Goal: Contribute content: Add original content to the website for others to see

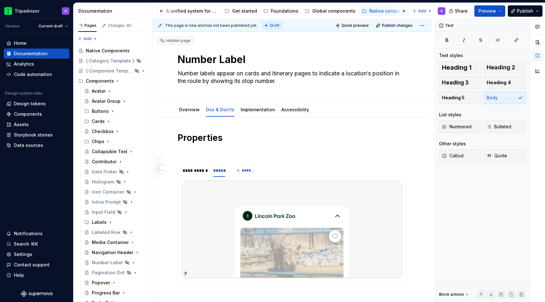
scroll to position [550, 0]
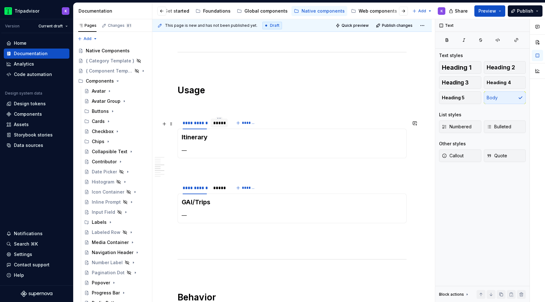
click at [217, 125] on div "*****" at bounding box center [219, 123] width 12 height 6
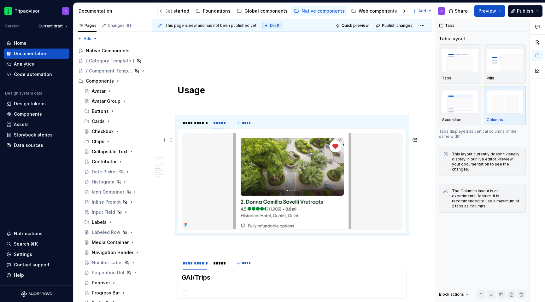
click at [288, 175] on img at bounding box center [292, 181] width 220 height 96
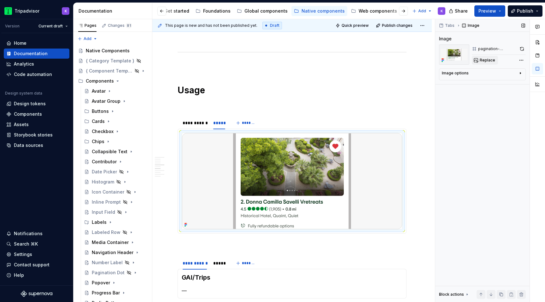
click at [482, 62] on span "Replace" at bounding box center [487, 60] width 15 height 5
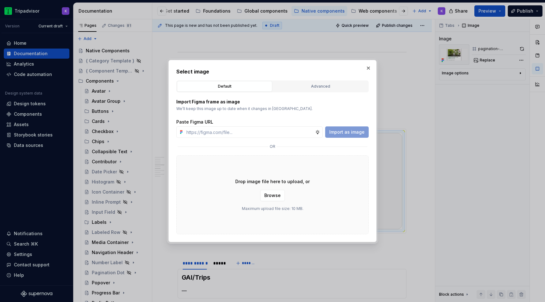
type textarea "*"
type input "https://www.figma.com/design/eWzZGbXTCMsZ0gwC1u1MU0/Altas-Native-Documentation?…"
type textarea "*"
type input "https://www.figma.com/design/eWzZGbXTCMsZ0gwC1u1MU0/Altas-Native-Documentation?…"
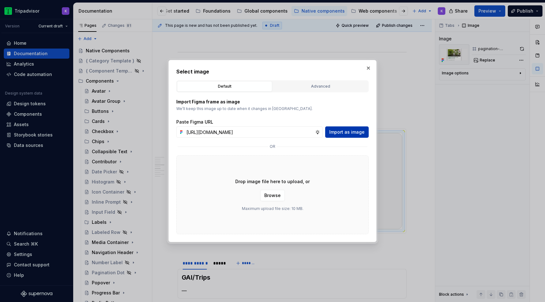
scroll to position [0, 0]
click at [351, 130] on span "Import as image" at bounding box center [346, 132] width 35 height 6
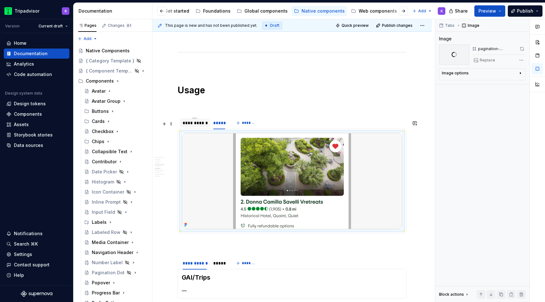
click at [198, 126] on div "**********" at bounding box center [195, 123] width 24 height 6
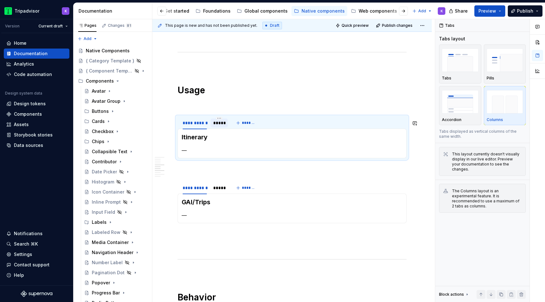
click at [219, 126] on div "*****" at bounding box center [219, 123] width 12 height 6
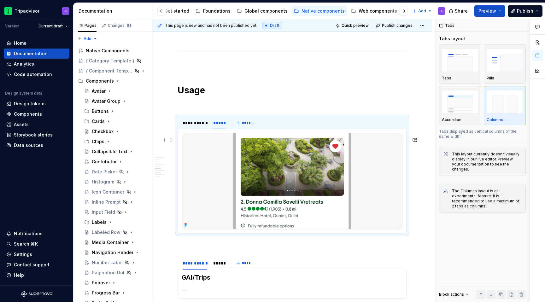
click at [259, 173] on img at bounding box center [292, 181] width 220 height 96
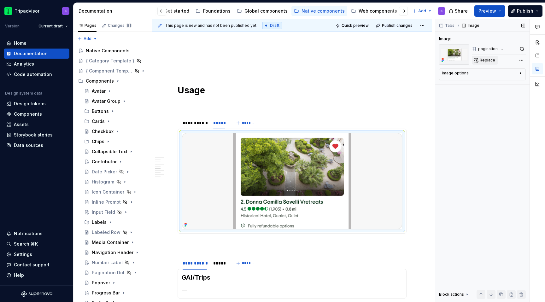
click at [490, 59] on span "Replace" at bounding box center [487, 60] width 15 height 5
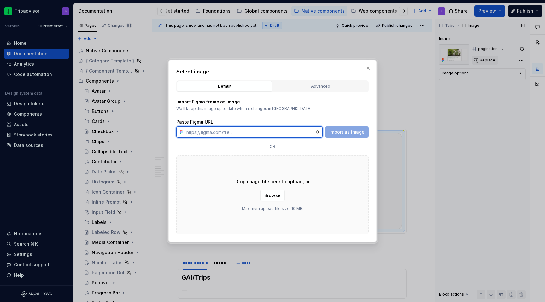
type textarea "*"
paste input "https://www.figma.com/design/eWzZGbXTCMsZ0gwC1u1MU0/Altas-Native-Documentation?…"
type input "https://www.figma.com/design/eWzZGbXTCMsZ0gwC1u1MU0/Altas-Native-Documentation?…"
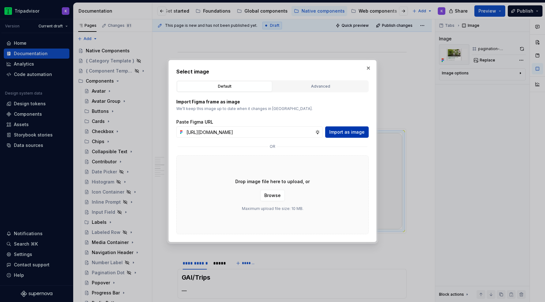
click at [356, 133] on span "Import as image" at bounding box center [346, 132] width 35 height 6
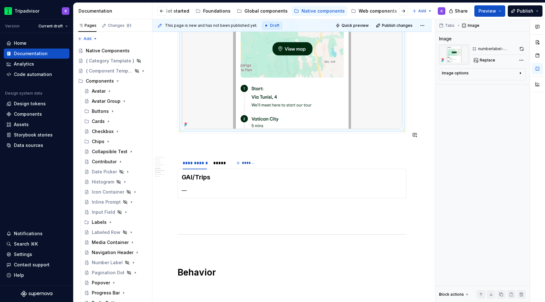
scroll to position [667, 0]
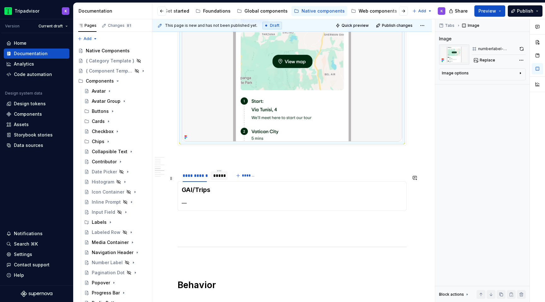
click at [217, 179] on div "*****" at bounding box center [219, 175] width 12 height 6
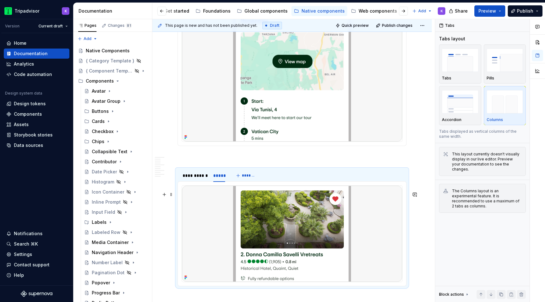
click at [309, 218] on img at bounding box center [292, 234] width 220 height 96
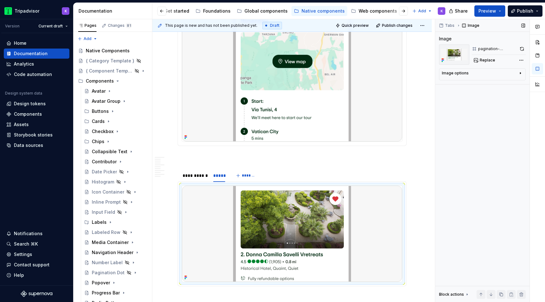
click at [485, 65] on div "Tabs Image Image pagination-imagegallery Replace Image options Alignment Captio…" at bounding box center [482, 160] width 94 height 283
click at [485, 62] on span "Replace" at bounding box center [487, 60] width 15 height 5
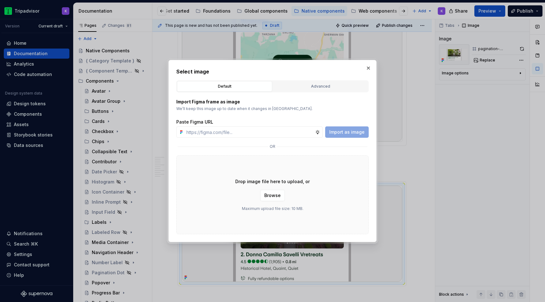
type textarea "*"
type input "https://www.figma.com/design/eWzZGbXTCMsZ0gwC1u1MU0/Altas-Native-Documentation?…"
click at [356, 133] on span "Import as image" at bounding box center [346, 132] width 35 height 6
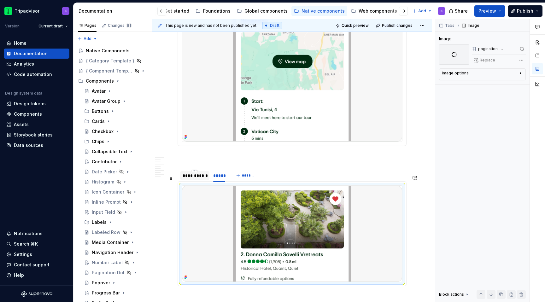
type textarea "*"
click at [195, 180] on div "**********" at bounding box center [194, 175] width 29 height 9
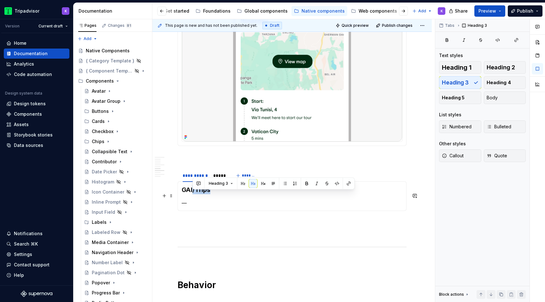
drag, startPoint x: 193, startPoint y: 195, endPoint x: 217, endPoint y: 194, distance: 24.3
click at [217, 194] on h3 "GAI/Trips" at bounding box center [292, 189] width 221 height 9
click at [205, 237] on p at bounding box center [292, 234] width 229 height 8
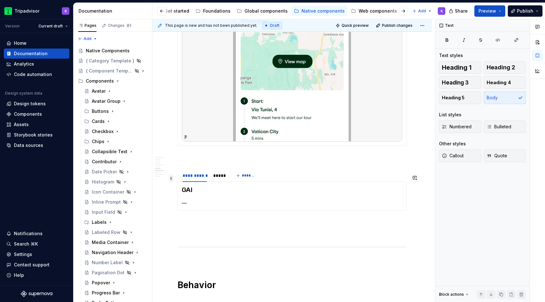
click at [172, 181] on span at bounding box center [171, 178] width 5 height 9
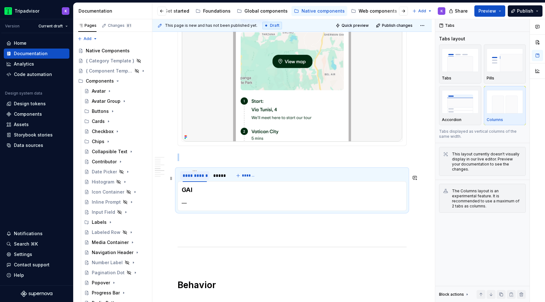
click at [196, 182] on div at bounding box center [195, 181] width 24 height 1
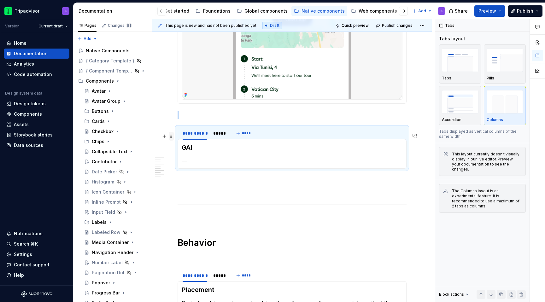
click at [171, 136] on span at bounding box center [171, 136] width 5 height 9
click at [196, 147] on div "Duplicate" at bounding box center [200, 146] width 41 height 6
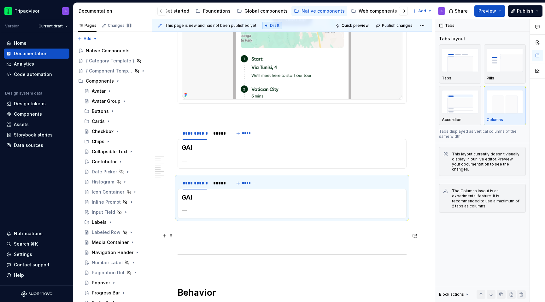
click at [202, 234] on p at bounding box center [292, 230] width 229 height 8
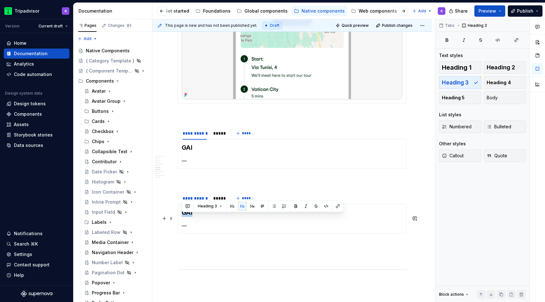
drag, startPoint x: 199, startPoint y: 217, endPoint x: 181, endPoint y: 217, distance: 18.0
click at [181, 217] on div "GAI —" at bounding box center [292, 219] width 229 height 30
click at [224, 201] on div "*****" at bounding box center [219, 198] width 12 height 6
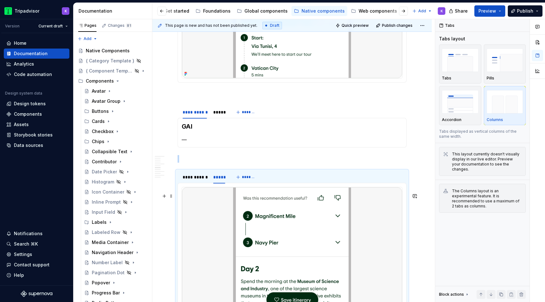
scroll to position [735, 0]
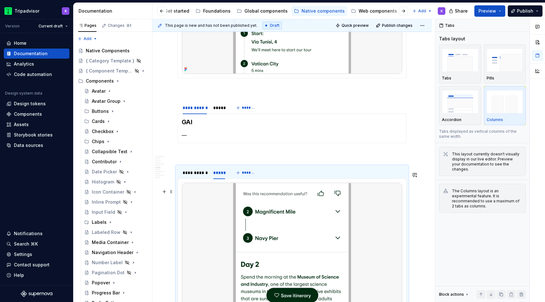
click at [241, 219] on img at bounding box center [292, 246] width 220 height 126
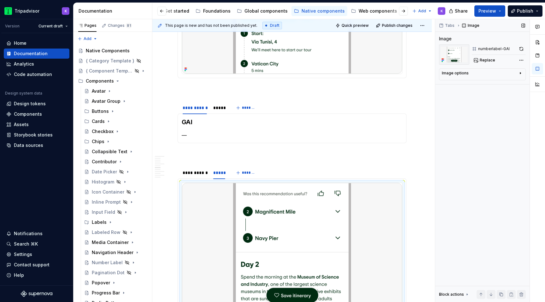
click at [484, 65] on div "Tabs Image Image numberlabel-GAI Replace Image options Alignment Caption Block …" at bounding box center [482, 160] width 94 height 283
click at [483, 61] on span "Replace" at bounding box center [487, 60] width 15 height 5
type textarea "*"
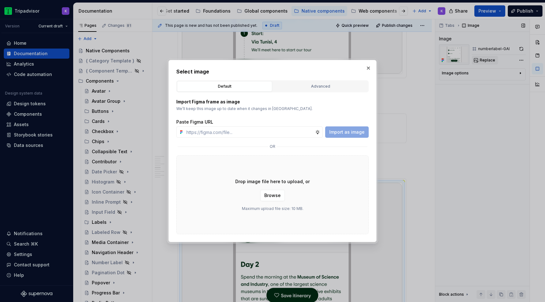
type input "https://www.figma.com/design/eWzZGbXTCMsZ0gwC1u1MU0/Altas-Native-Documentation?…"
type textarea "*"
type input "https://www.figma.com/design/eWzZGbXTCMsZ0gwC1u1MU0/Altas-Native-Documentation?…"
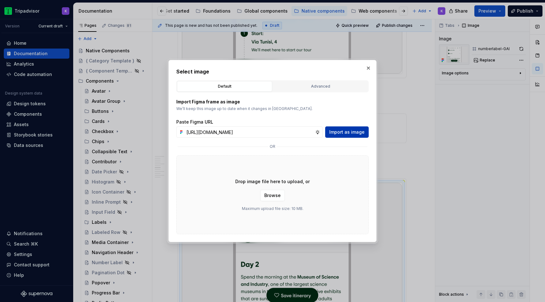
click at [353, 133] on span "Import as image" at bounding box center [346, 132] width 35 height 6
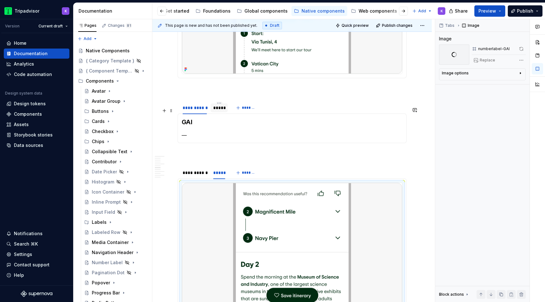
click at [219, 113] on div "*****" at bounding box center [219, 108] width 17 height 10
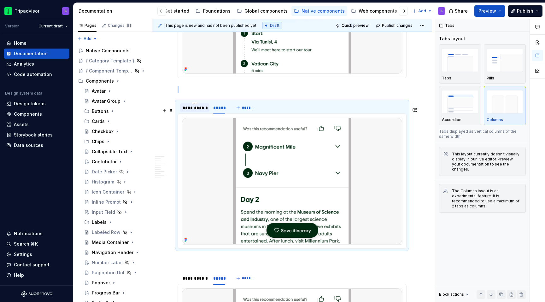
click at [195, 111] on div "**********" at bounding box center [195, 108] width 24 height 6
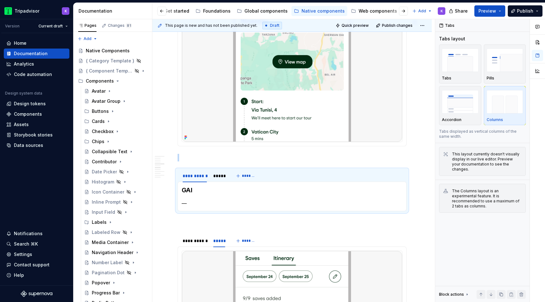
scroll to position [672, 0]
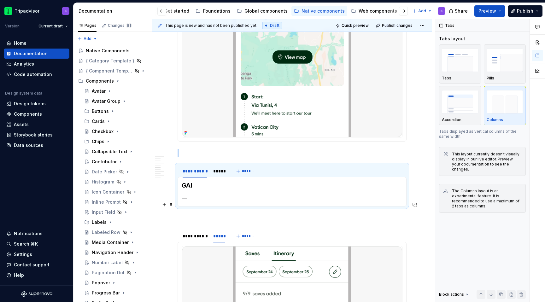
click at [229, 201] on p "—" at bounding box center [292, 199] width 221 height 8
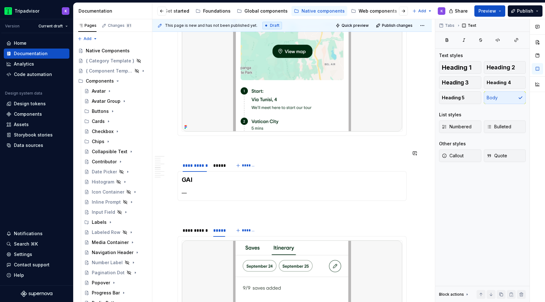
scroll to position [611, 0]
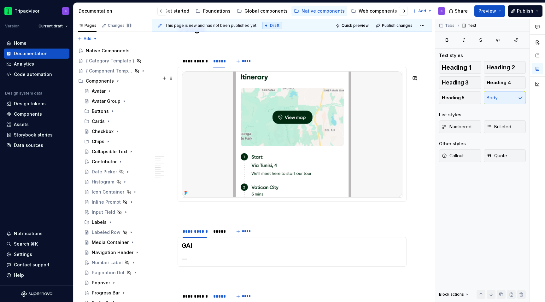
click at [275, 123] on img at bounding box center [292, 134] width 220 height 126
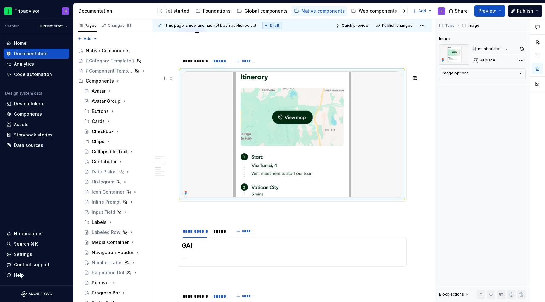
click at [388, 138] on img at bounding box center [292, 134] width 220 height 126
click at [406, 150] on div "Itinerary —" at bounding box center [292, 134] width 229 height 135
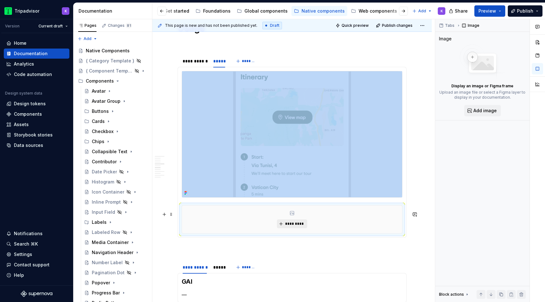
click at [293, 228] on button "*********" at bounding box center [292, 223] width 30 height 9
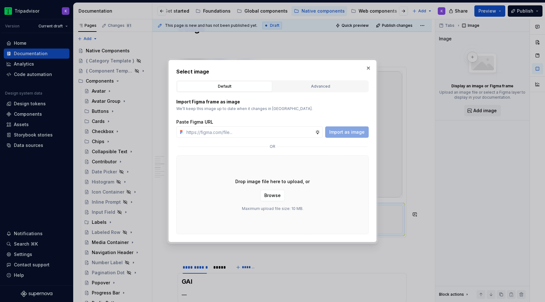
type textarea "*"
type input "https://www.figma.com/design/eWzZGbXTCMsZ0gwC1u1MU0/Altas-Native-Documentation?…"
type textarea "*"
type input "https://www.figma.com/design/eWzZGbXTCMsZ0gwC1u1MU0/Altas-Native-Documentation?…"
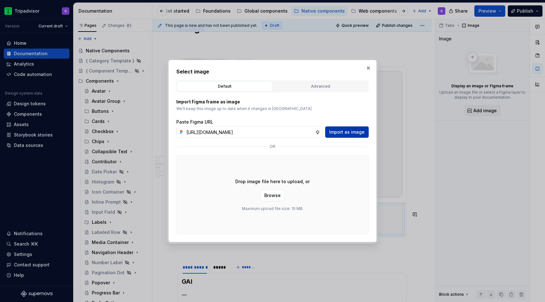
scroll to position [0, 0]
click at [355, 130] on span "Import as image" at bounding box center [346, 132] width 35 height 6
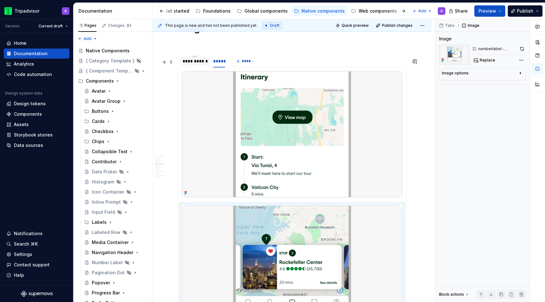
click at [202, 66] on div "**********" at bounding box center [194, 61] width 29 height 10
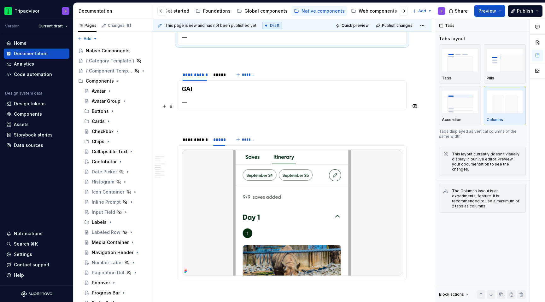
scroll to position [685, 0]
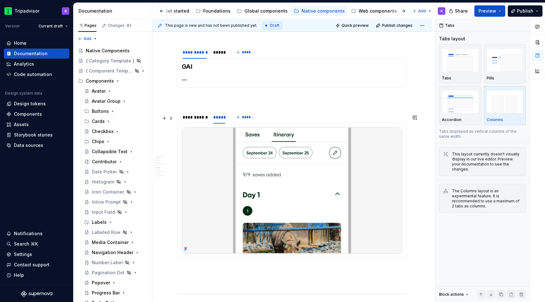
click at [193, 127] on div "**********" at bounding box center [204, 119] width 53 height 16
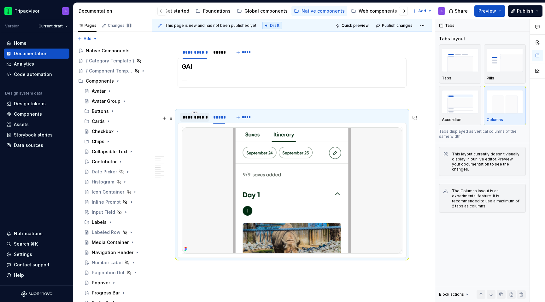
click at [195, 120] on div "**********" at bounding box center [195, 117] width 24 height 6
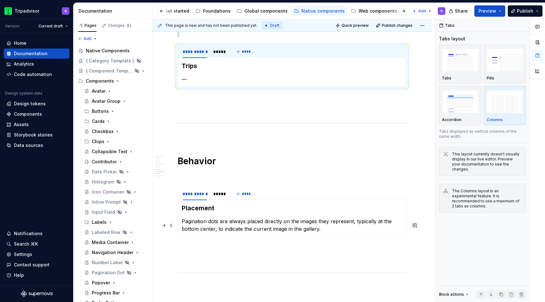
scroll to position [783, 0]
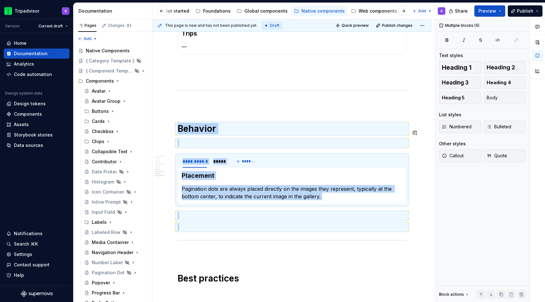
drag, startPoint x: 189, startPoint y: 225, endPoint x: 176, endPoint y: 121, distance: 104.3
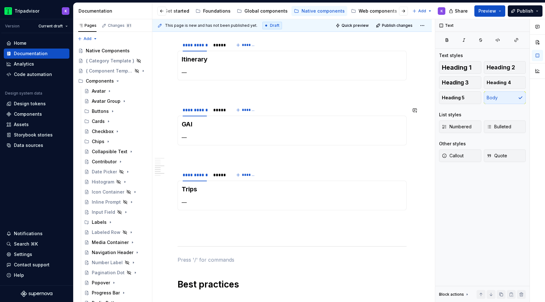
scroll to position [591, 0]
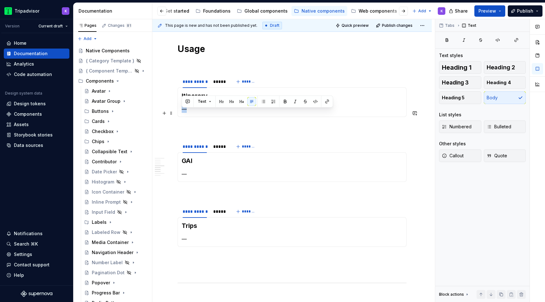
drag, startPoint x: 195, startPoint y: 110, endPoint x: 183, endPoint y: 110, distance: 12.0
click at [183, 110] on p "—" at bounding box center [292, 109] width 221 height 8
drag, startPoint x: 368, startPoint y: 114, endPoint x: 179, endPoint y: 113, distance: 188.9
click at [179, 113] on div "Itinerary Number labels can be found within the itinerary section of tour detai…" at bounding box center [292, 102] width 229 height 30
copy p "Number labels can be found within the itinerary section of tour detail pages."
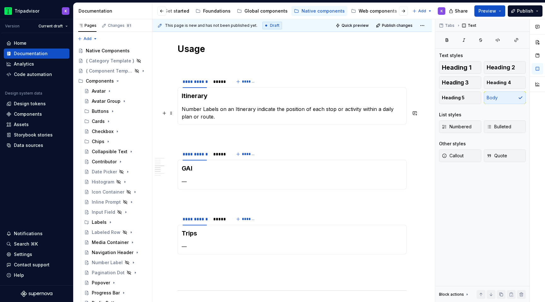
click at [205, 112] on p "Number Labels on an Itinerary indicate the position of each stop or activity wi…" at bounding box center [292, 112] width 221 height 15
click at [233, 112] on p "Number labels on an Itinerary indicate the position of each stop or activity wi…" at bounding box center [292, 112] width 221 height 15
click at [236, 120] on p "Number labels on an itinerary indicate the position of each stop or activity wi…" at bounding box center [292, 112] width 221 height 15
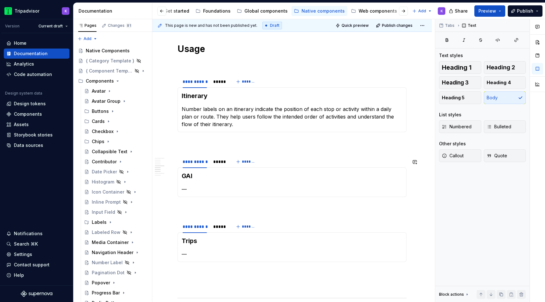
scroll to position [633, 0]
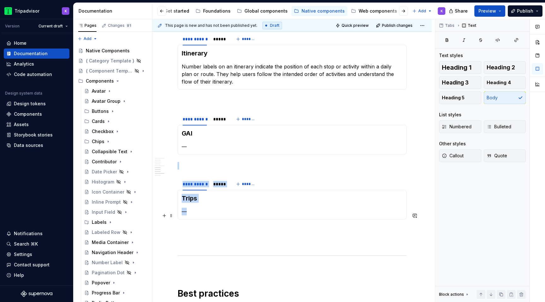
drag, startPoint x: 191, startPoint y: 217, endPoint x: 176, endPoint y: 217, distance: 14.8
click at [178, 217] on section "**********" at bounding box center [292, 198] width 229 height 42
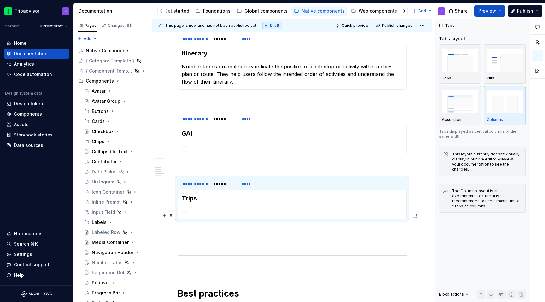
click at [186, 215] on p "—" at bounding box center [292, 212] width 221 height 8
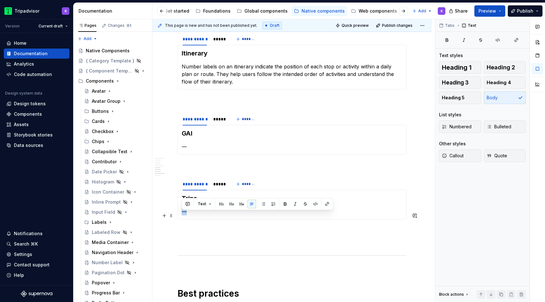
drag, startPoint x: 190, startPoint y: 216, endPoint x: 182, endPoint y: 216, distance: 7.9
click at [182, 215] on p "—" at bounding box center [292, 212] width 221 height 8
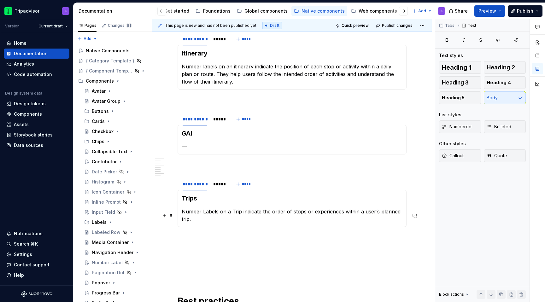
click at [205, 215] on p "Number Labels on a Trip indicate the order of stops or experiences within a use…" at bounding box center [292, 215] width 221 height 15
click at [232, 214] on p "Number labels on a Trip indicate the order of stops or experiences within a use…" at bounding box center [292, 215] width 221 height 15
click at [406, 218] on div "Trips Number labels on a trip indicate the order of stops or experiences within…" at bounding box center [292, 208] width 229 height 37
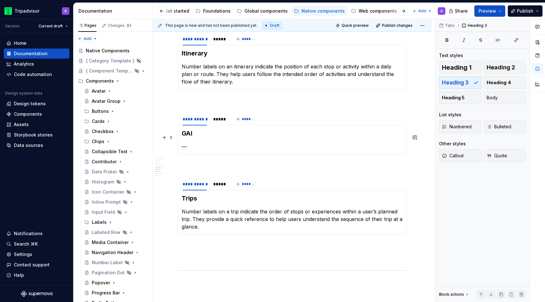
click at [199, 138] on h3 "GAI" at bounding box center [292, 133] width 221 height 9
click at [188, 149] on p "—" at bounding box center [292, 147] width 221 height 8
click at [171, 120] on span at bounding box center [171, 120] width 5 height 9
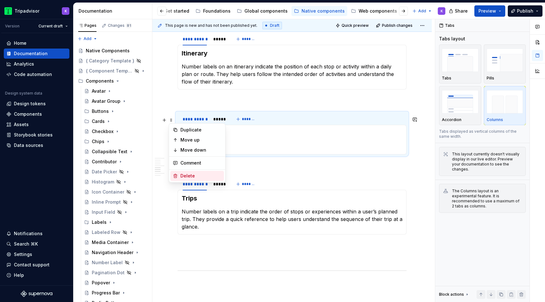
click at [188, 180] on div "Delete" at bounding box center [197, 176] width 54 height 10
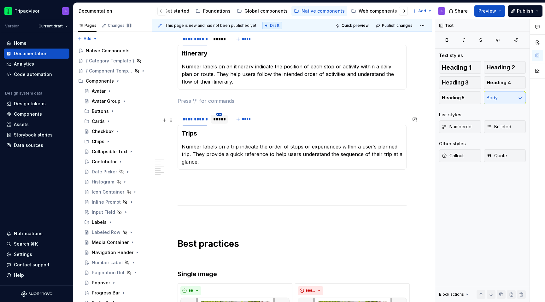
click at [221, 118] on html "Tripadvisor K Version Current draft Home Documentation Analytics Code automatio…" at bounding box center [272, 151] width 545 height 302
click at [208, 128] on html "Tripadvisor K Version Current draft Home Documentation Analytics Code automatio…" at bounding box center [272, 151] width 545 height 302
click at [220, 122] on div "*****" at bounding box center [219, 119] width 12 height 6
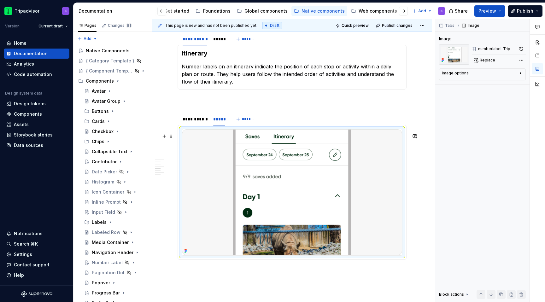
click at [203, 155] on img at bounding box center [292, 192] width 220 height 126
click at [224, 154] on img at bounding box center [292, 192] width 220 height 126
click at [218, 271] on p at bounding box center [292, 267] width 221 height 8
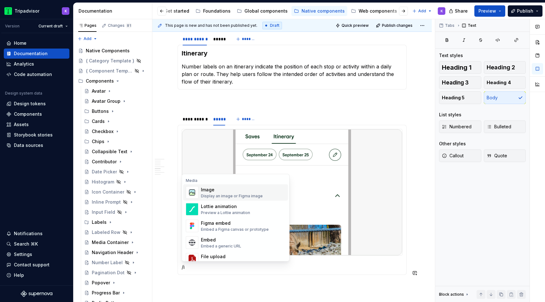
scroll to position [639, 0]
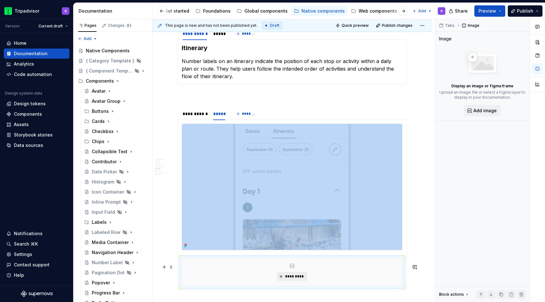
click at [300, 279] on span "*********" at bounding box center [294, 276] width 19 height 5
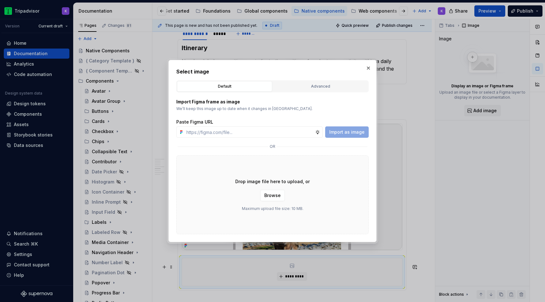
type textarea "*"
type input "https://www.figma.com/design/eWzZGbXTCMsZ0gwC1u1MU0/Altas-Native-Documentation?…"
type textarea "*"
type input "https://www.figma.com/design/eWzZGbXTCMsZ0gwC1u1MU0/Altas-Native-Documentation?…"
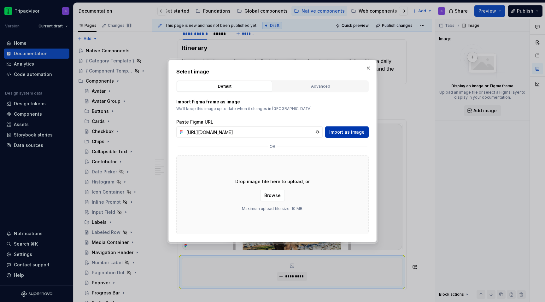
scroll to position [0, 0]
click at [342, 133] on span "Import as image" at bounding box center [346, 132] width 35 height 6
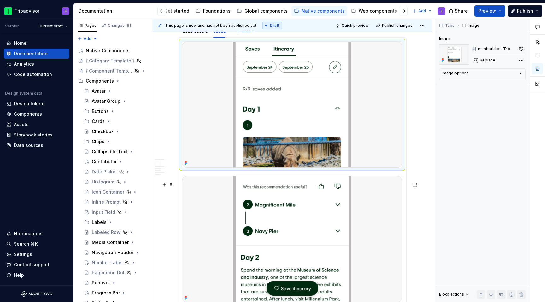
scroll to position [714, 0]
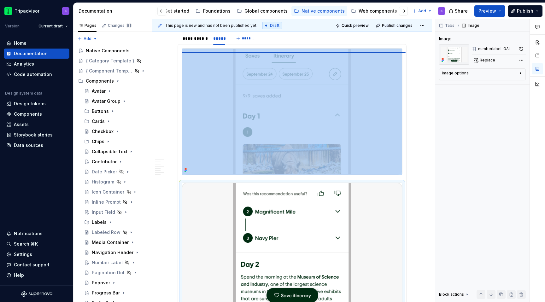
drag, startPoint x: 239, startPoint y: 212, endPoint x: 239, endPoint y: 209, distance: 3.5
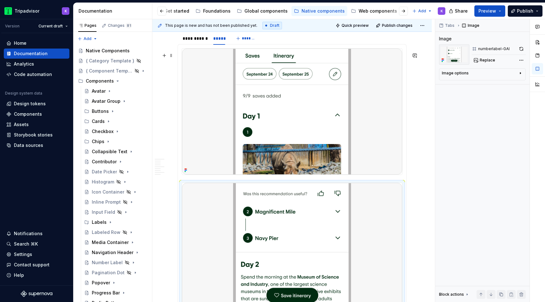
click at [250, 88] on img at bounding box center [292, 112] width 220 height 126
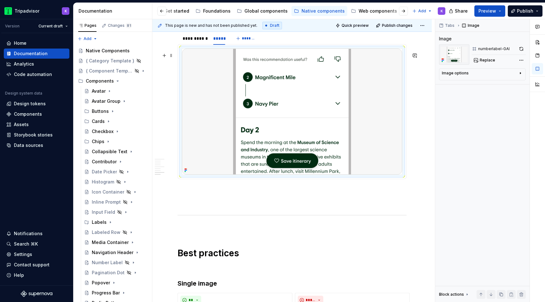
click at [303, 145] on img at bounding box center [292, 112] width 220 height 126
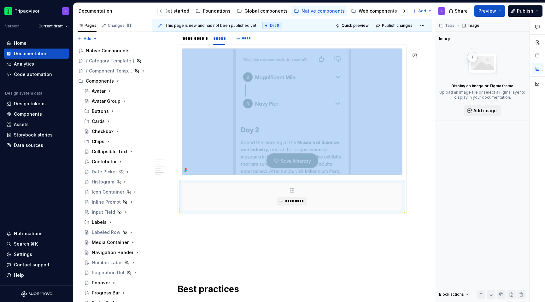
type textarea "*"
click at [299, 204] on span "*********" at bounding box center [294, 201] width 19 height 5
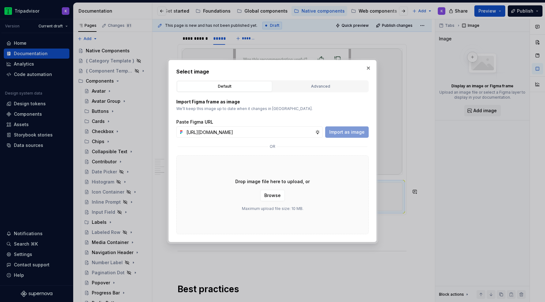
scroll to position [0, 167]
type input "https://www.figma.com/design/eWzZGbXTCMsZ0gwC1u1MU0/Altas-Native-Documentation?…"
click at [338, 131] on span "Import as image" at bounding box center [346, 132] width 35 height 6
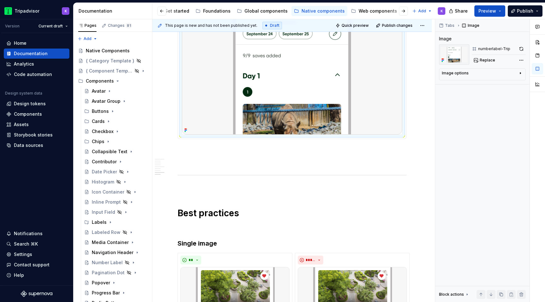
scroll to position [914, 0]
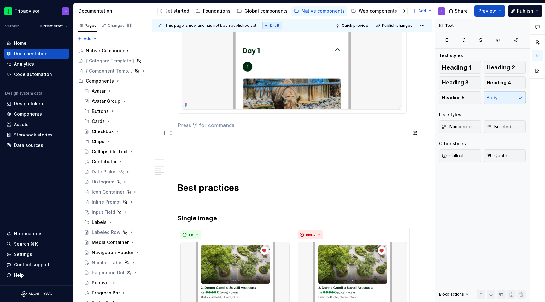
click at [231, 129] on p at bounding box center [292, 125] width 229 height 8
click at [229, 140] on p at bounding box center [292, 137] width 229 height 8
click at [229, 129] on p at bounding box center [292, 125] width 229 height 8
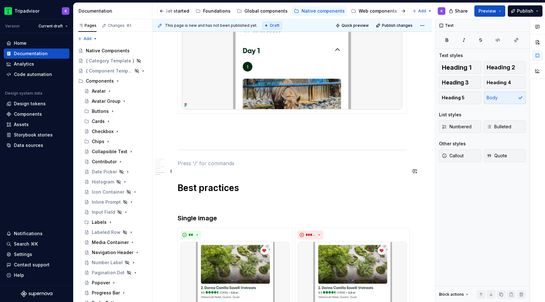
click at [217, 167] on p at bounding box center [292, 164] width 229 height 8
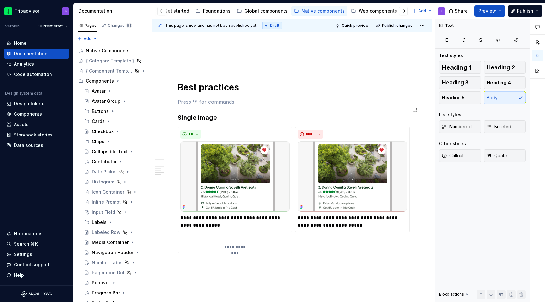
scroll to position [1018, 0]
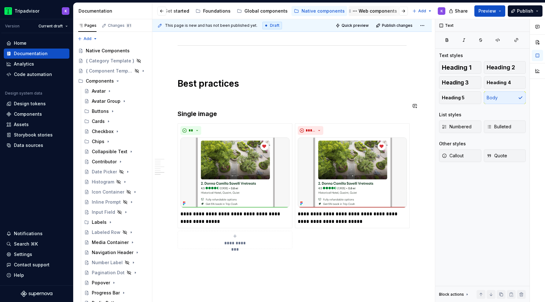
click at [365, 12] on div "Web components" at bounding box center [377, 11] width 38 height 6
type textarea "*"
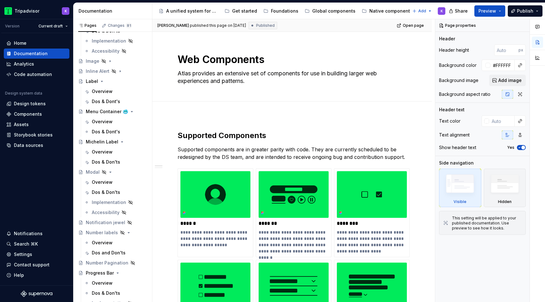
scroll to position [386, 0]
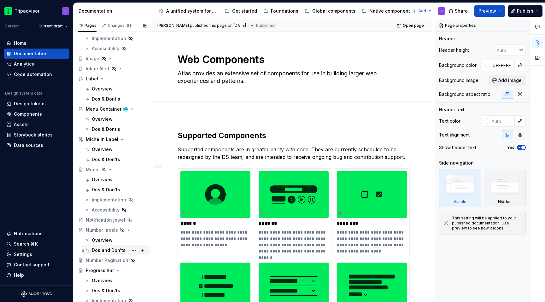
click at [111, 247] on div "Dos and Don'ts" at bounding box center [109, 250] width 34 height 6
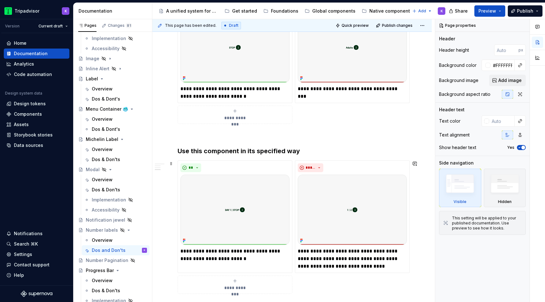
scroll to position [349, 0]
click at [377, 12] on div "Native components" at bounding box center [390, 11] width 43 height 6
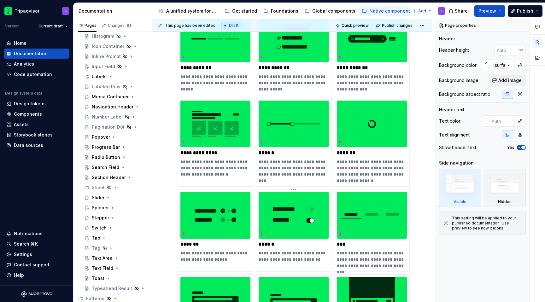
scroll to position [444, 0]
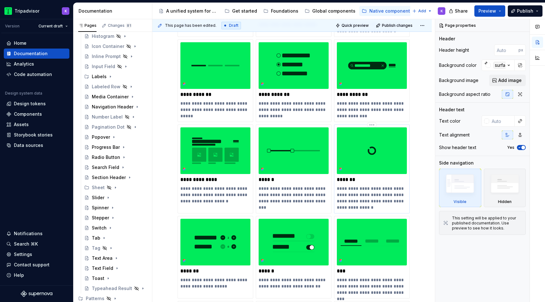
click at [403, 154] on img at bounding box center [372, 150] width 70 height 47
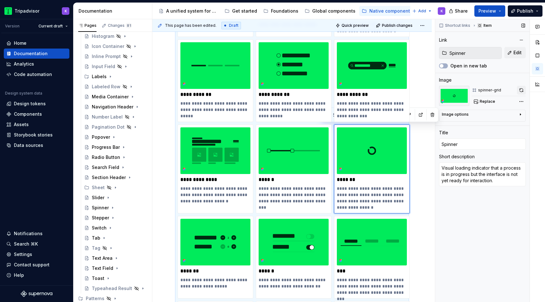
click at [519, 89] on button "button" at bounding box center [521, 90] width 9 height 9
click at [386, 157] on img at bounding box center [372, 150] width 70 height 47
click at [522, 92] on button "button" at bounding box center [521, 90] width 9 height 9
click at [395, 159] on img at bounding box center [372, 150] width 70 height 47
click at [107, 119] on div "Number Label" at bounding box center [103, 117] width 23 height 6
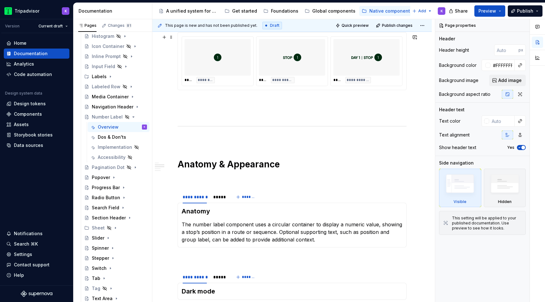
scroll to position [611, 0]
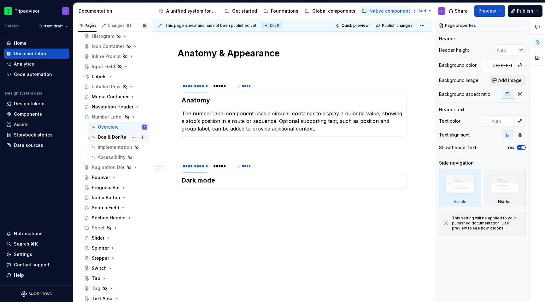
click at [110, 138] on div "Dos & Don'ts" at bounding box center [112, 137] width 28 height 6
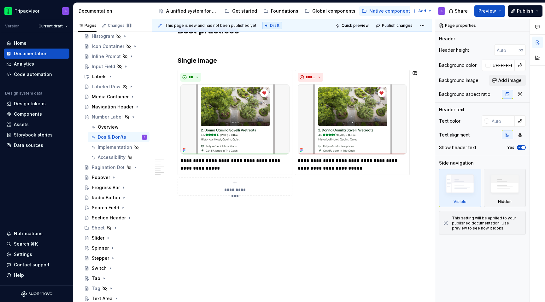
scroll to position [648, 0]
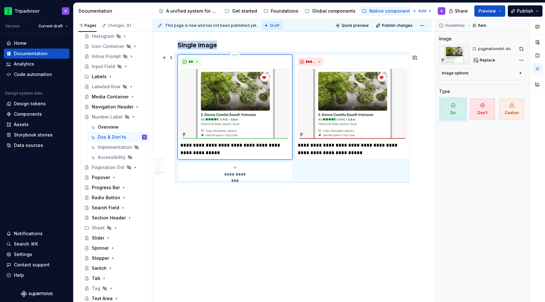
click at [245, 91] on img at bounding box center [234, 104] width 109 height 70
click at [253, 94] on img at bounding box center [234, 104] width 109 height 70
click at [477, 57] on button "Replace" at bounding box center [485, 60] width 26 height 9
type textarea "*"
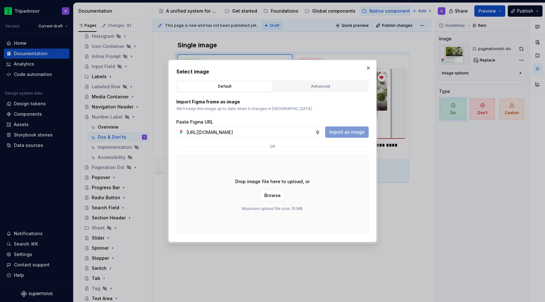
scroll to position [0, 166]
type input "[URL][DOMAIN_NAME]"
click at [352, 129] on button "Import as image" at bounding box center [347, 131] width 44 height 11
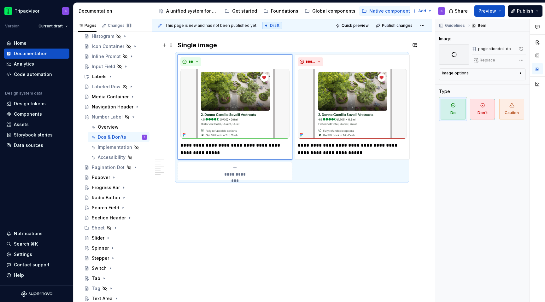
type textarea "*"
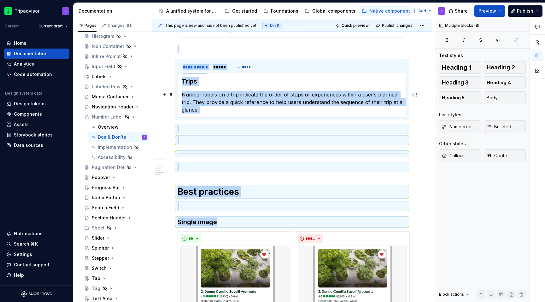
scroll to position [470, 0]
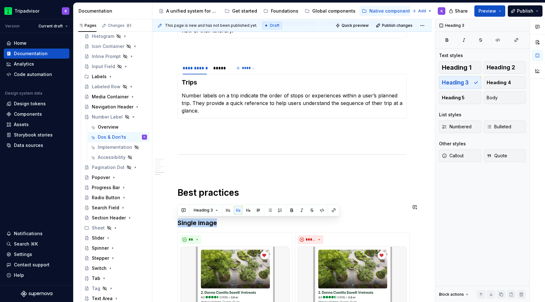
drag, startPoint x: 222, startPoint y: 45, endPoint x: 174, endPoint y: 218, distance: 179.9
click at [174, 218] on div "**********" at bounding box center [291, 64] width 279 height 835
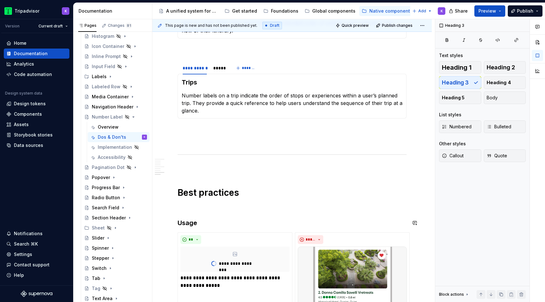
click at [249, 214] on div "**********" at bounding box center [292, 23] width 229 height 722
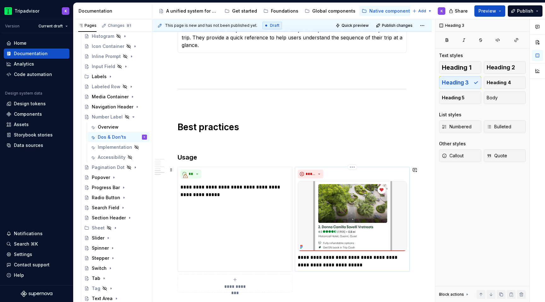
scroll to position [546, 0]
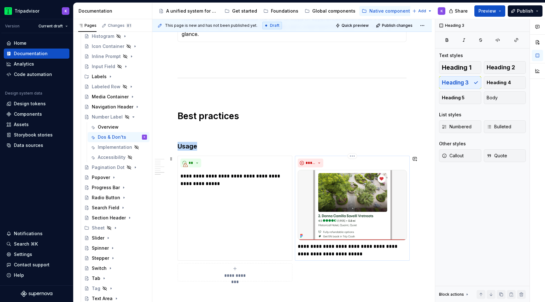
click at [355, 205] on img at bounding box center [352, 205] width 109 height 70
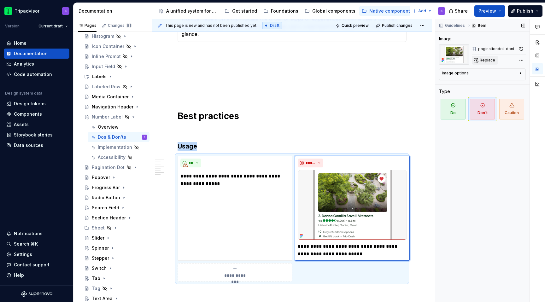
click at [486, 59] on span "Replace" at bounding box center [487, 60] width 15 height 5
type textarea "*"
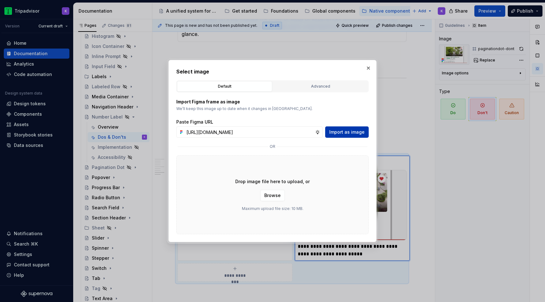
scroll to position [0, 166]
type input "[URL][DOMAIN_NAME]"
click at [335, 134] on span "Import as image" at bounding box center [346, 132] width 35 height 6
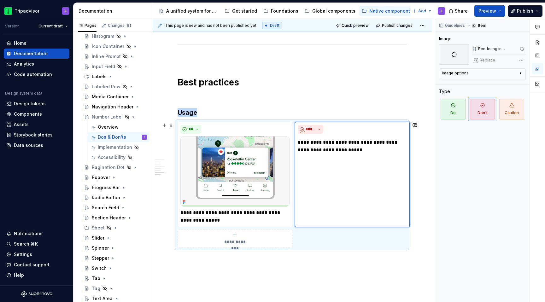
scroll to position [580, 0]
click at [230, 220] on p "**********" at bounding box center [234, 216] width 109 height 15
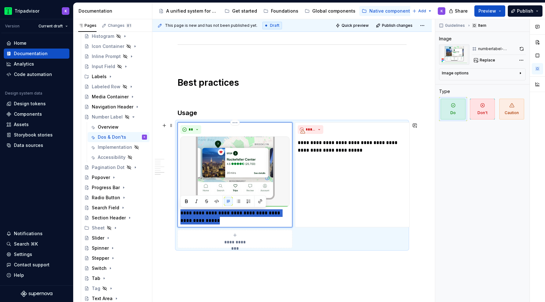
drag, startPoint x: 221, startPoint y: 220, endPoint x: 178, endPoint y: 216, distance: 43.1
click at [178, 216] on div "**********" at bounding box center [235, 174] width 115 height 105
paste div
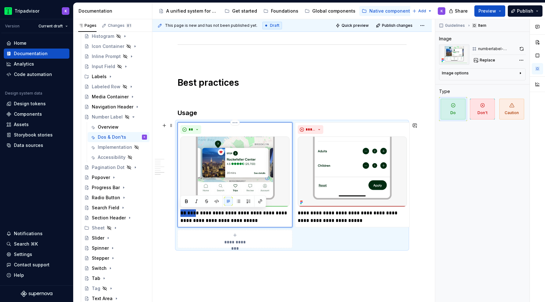
drag, startPoint x: 197, startPoint y: 214, endPoint x: 178, endPoint y: 214, distance: 18.3
click at [178, 214] on div "**********" at bounding box center [235, 174] width 115 height 105
type textarea "*"
click at [213, 213] on p "**********" at bounding box center [234, 216] width 109 height 15
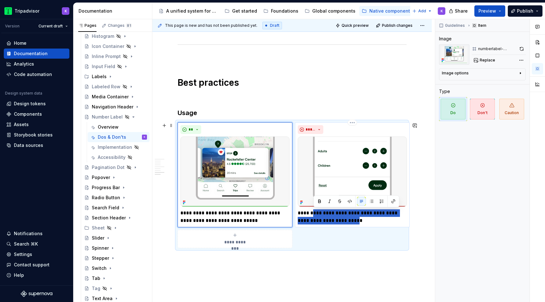
drag, startPoint x: 345, startPoint y: 221, endPoint x: 313, endPoint y: 215, distance: 32.5
click at [313, 215] on p "**********" at bounding box center [352, 216] width 109 height 15
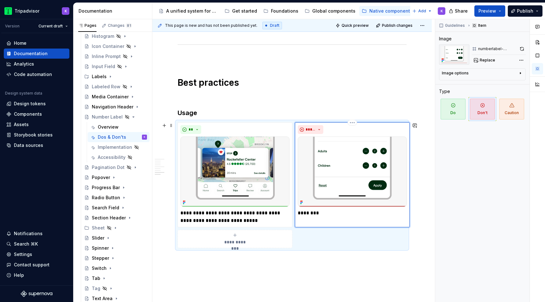
type textarea "*"
click at [375, 218] on p "**********" at bounding box center [352, 216] width 109 height 15
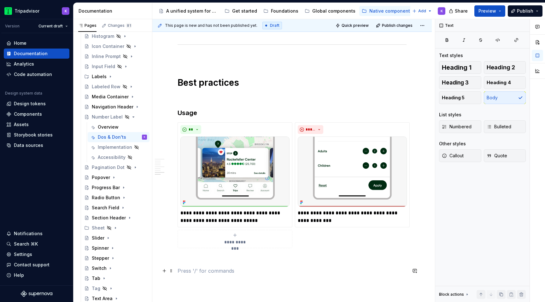
click at [300, 274] on p at bounding box center [292, 271] width 229 height 8
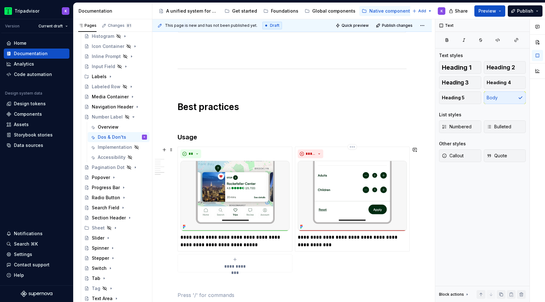
scroll to position [574, 0]
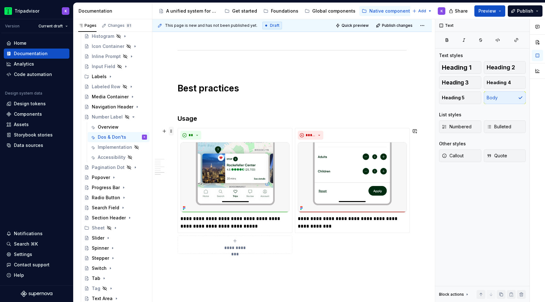
click at [170, 131] on span at bounding box center [171, 131] width 5 height 9
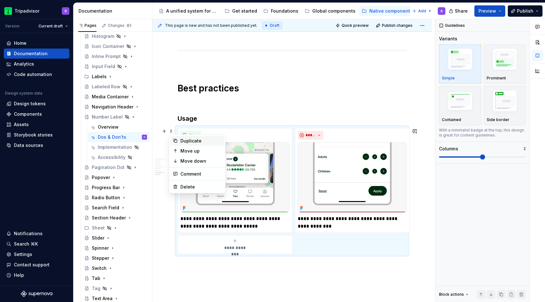
click at [197, 139] on div "Duplicate" at bounding box center [200, 141] width 41 height 6
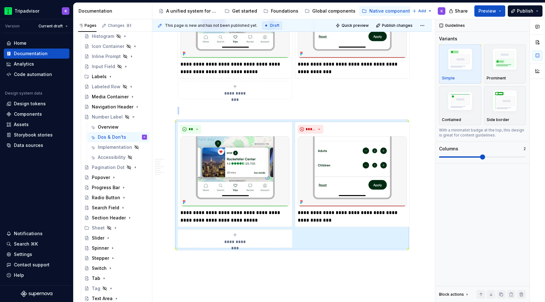
scroll to position [726, 0]
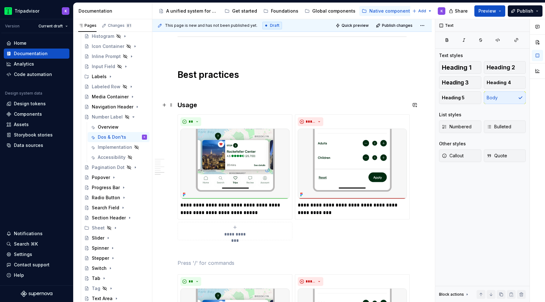
scroll to position [574, 0]
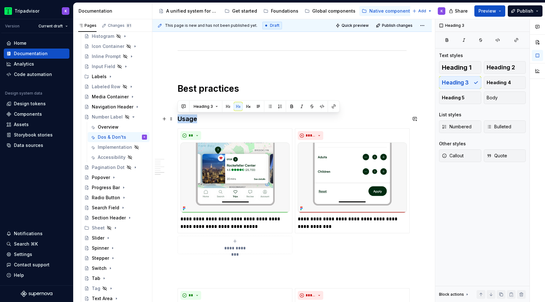
drag, startPoint x: 189, startPoint y: 122, endPoint x: 180, endPoint y: 121, distance: 9.1
click at [180, 121] on h3 "Usage" at bounding box center [292, 118] width 229 height 9
copy h3 "Usage"
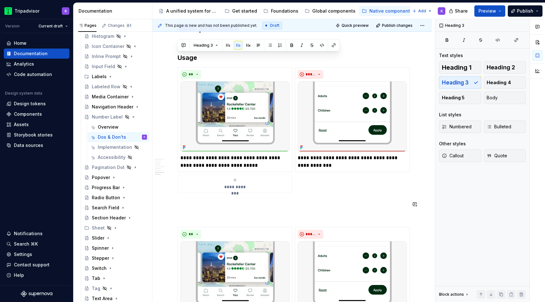
click at [193, 213] on p at bounding box center [292, 216] width 229 height 8
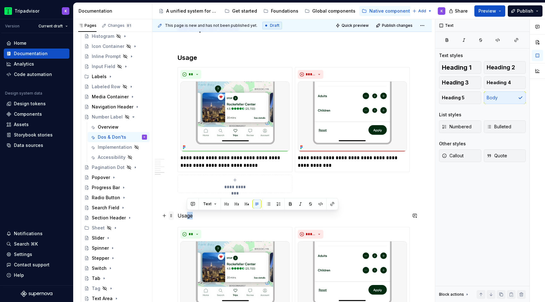
drag, startPoint x: 195, startPoint y: 215, endPoint x: 172, endPoint y: 215, distance: 22.7
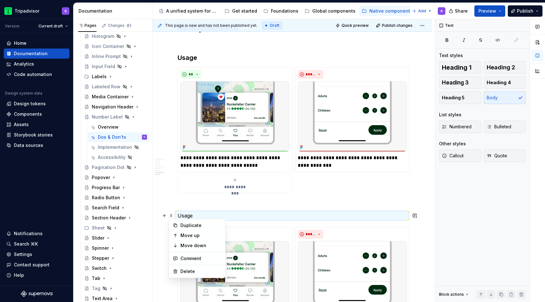
click at [214, 212] on p "Usage" at bounding box center [292, 216] width 229 height 8
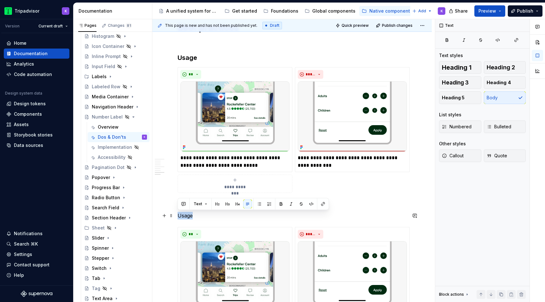
drag, startPoint x: 201, startPoint y: 217, endPoint x: 178, endPoint y: 217, distance: 23.0
click at [178, 217] on p "Usage" at bounding box center [292, 216] width 229 height 8
click at [225, 204] on button "button" at bounding box center [227, 204] width 9 height 9
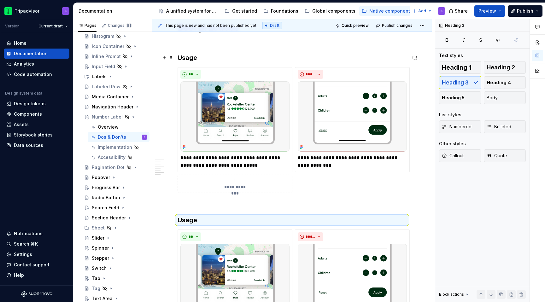
click at [189, 58] on h3 "Usage" at bounding box center [292, 57] width 229 height 9
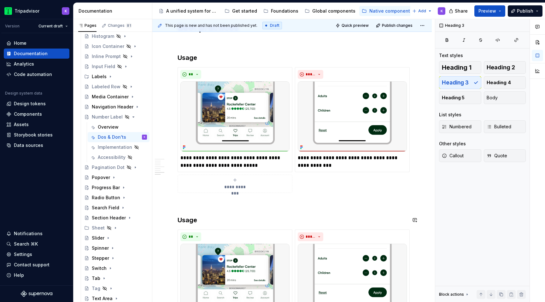
click at [188, 221] on h3 "Usage" at bounding box center [292, 220] width 229 height 9
click at [219, 221] on h3 "Usage" at bounding box center [292, 220] width 229 height 9
click at [264, 202] on p at bounding box center [292, 205] width 229 height 8
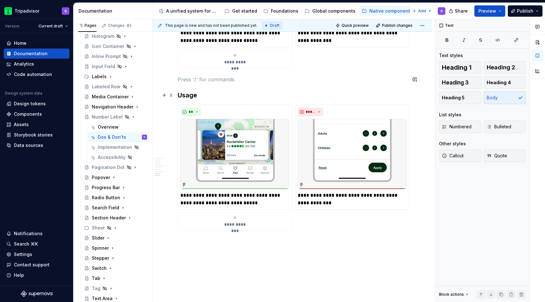
scroll to position [777, 0]
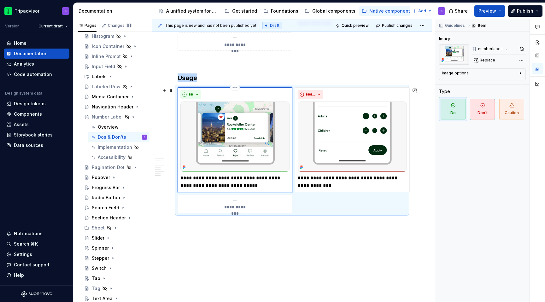
click at [231, 135] on img at bounding box center [234, 137] width 109 height 70
click at [481, 62] on span "Replace" at bounding box center [487, 60] width 15 height 5
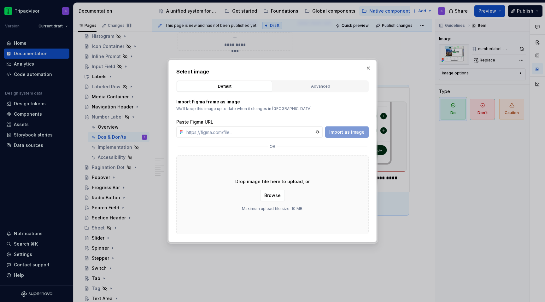
type textarea "*"
type input "[URL][DOMAIN_NAME]"
type textarea "*"
type input "[URL][DOMAIN_NAME]"
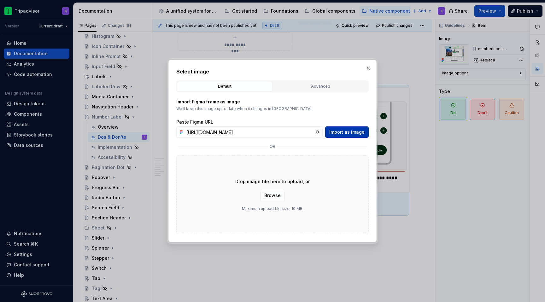
scroll to position [0, 0]
click at [346, 128] on button "Import as image" at bounding box center [347, 131] width 44 height 11
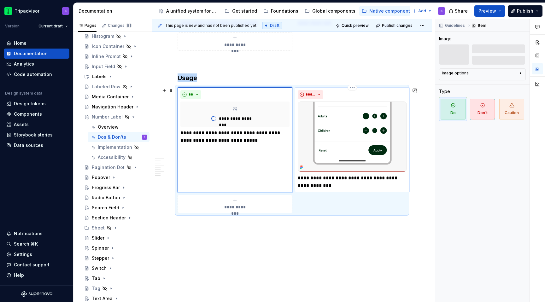
click at [315, 125] on img at bounding box center [352, 137] width 109 height 70
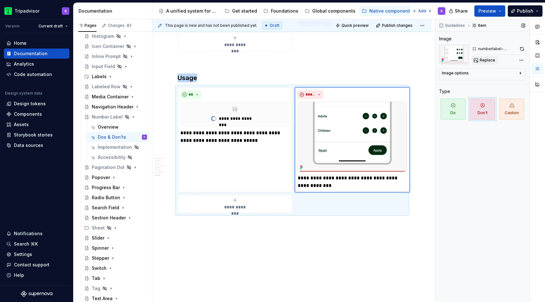
click at [480, 63] on button "Replace" at bounding box center [485, 60] width 26 height 9
type textarea "*"
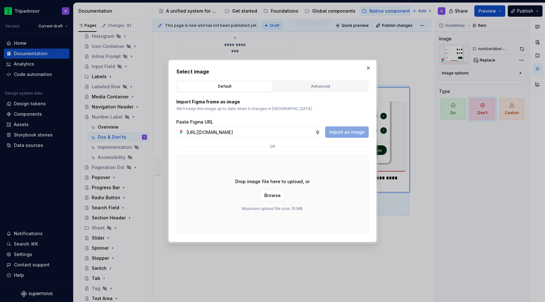
scroll to position [0, 166]
type input "[URL][DOMAIN_NAME]"
click at [343, 127] on button "Import as image" at bounding box center [347, 131] width 44 height 11
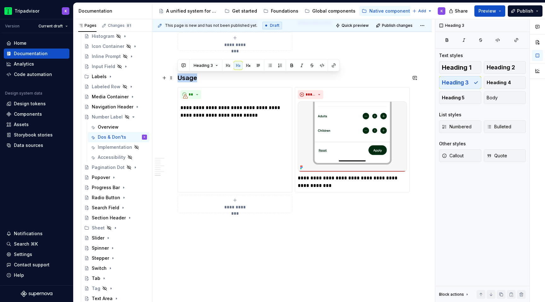
drag, startPoint x: 199, startPoint y: 80, endPoint x: 179, endPoint y: 79, distance: 20.2
click at [179, 79] on h3 "Usage" at bounding box center [292, 77] width 229 height 9
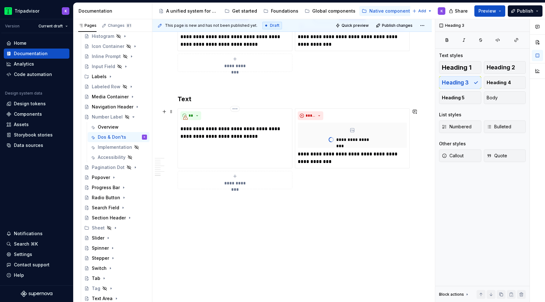
scroll to position [731, 0]
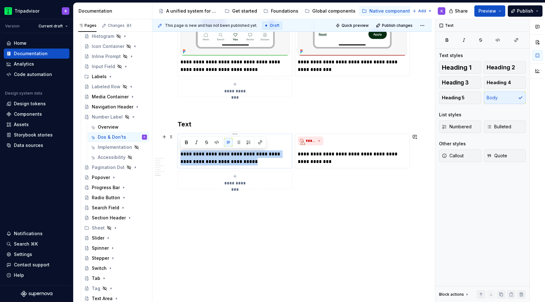
drag, startPoint x: 250, startPoint y: 163, endPoint x: 179, endPoint y: 156, distance: 71.9
click at [179, 156] on div "**********" at bounding box center [235, 151] width 115 height 35
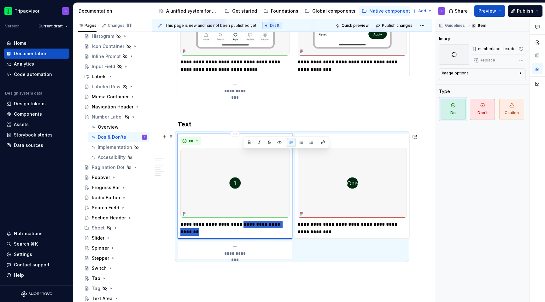
scroll to position [801, 0]
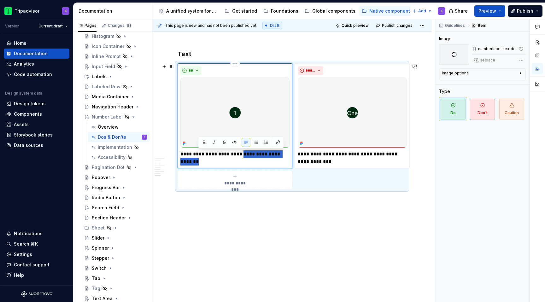
drag, startPoint x: 243, startPoint y: 153, endPoint x: 277, endPoint y: 160, distance: 34.9
click at [277, 160] on p "**********" at bounding box center [234, 157] width 109 height 15
type textarea "*"
click at [343, 158] on p "**********" at bounding box center [352, 157] width 109 height 15
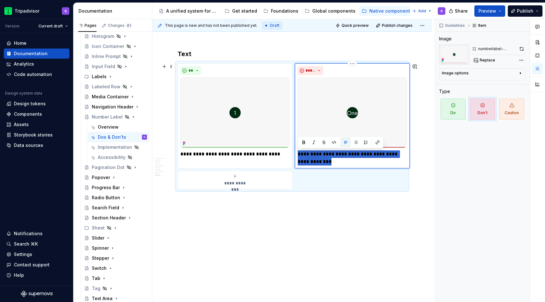
drag, startPoint x: 345, startPoint y: 165, endPoint x: 296, endPoint y: 152, distance: 50.5
click at [296, 152] on div "**********" at bounding box center [352, 115] width 115 height 105
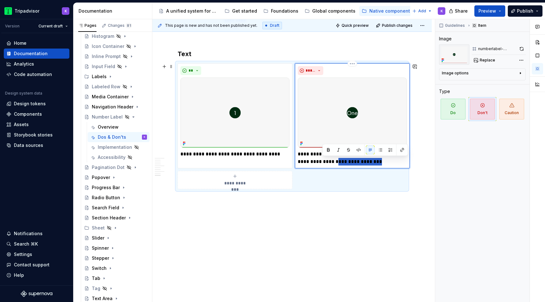
drag, startPoint x: 322, startPoint y: 161, endPoint x: 364, endPoint y: 162, distance: 42.3
click at [364, 162] on p "**********" at bounding box center [352, 157] width 109 height 15
type textarea "*"
click at [282, 160] on div "**********" at bounding box center [235, 115] width 115 height 105
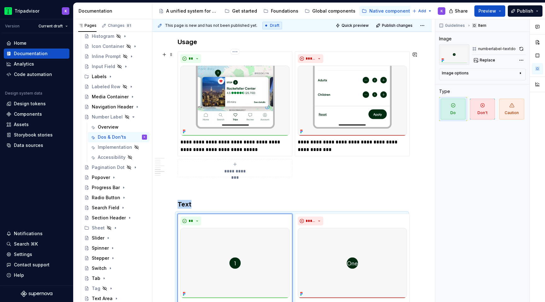
scroll to position [691, 0]
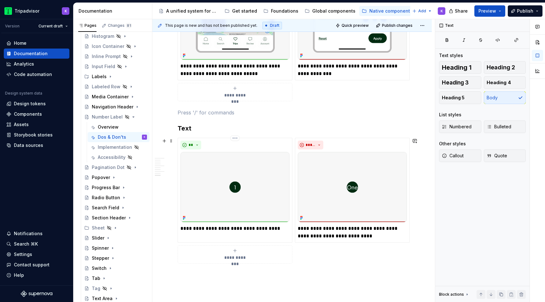
scroll to position [801, 0]
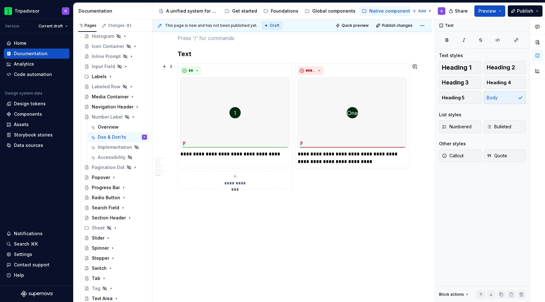
click at [228, 188] on button "**********" at bounding box center [235, 180] width 115 height 18
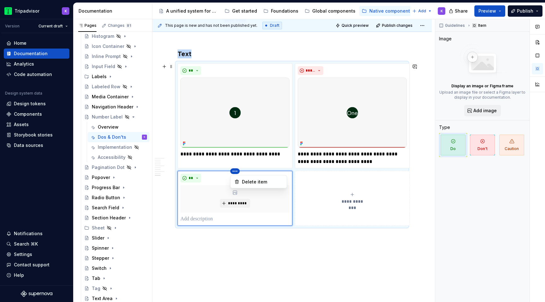
click at [235, 171] on html "Tripadvisor K Version Current draft Home Documentation Analytics Code automatio…" at bounding box center [272, 151] width 545 height 302
click at [243, 182] on div "Delete item" at bounding box center [262, 182] width 41 height 6
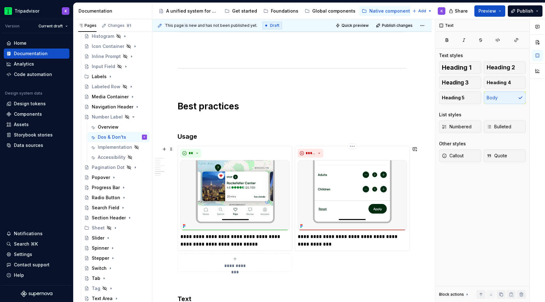
scroll to position [556, 0]
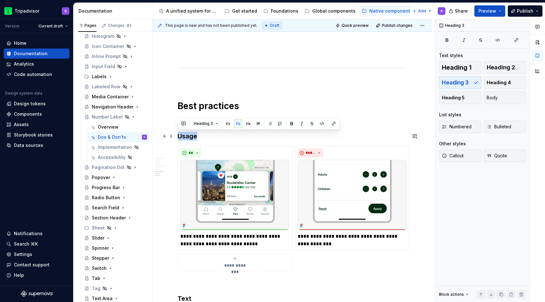
drag, startPoint x: 200, startPoint y: 137, endPoint x: 177, endPoint y: 136, distance: 22.4
click at [177, 136] on div "**********" at bounding box center [291, 60] width 279 height 998
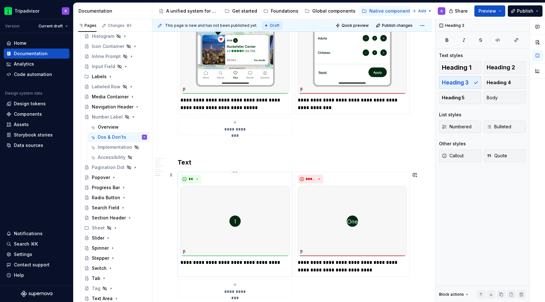
scroll to position [812, 0]
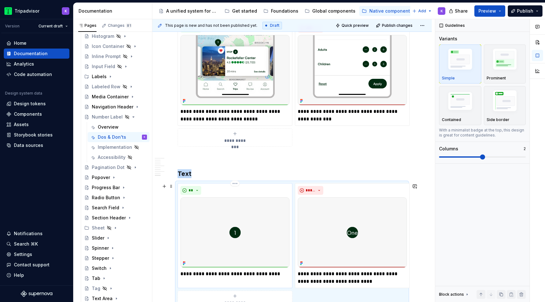
scroll to position [680, 0]
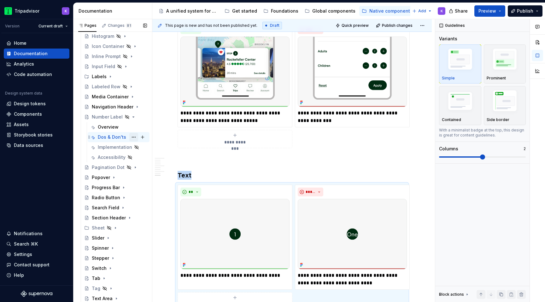
click at [135, 139] on button "Page tree" at bounding box center [133, 137] width 9 height 9
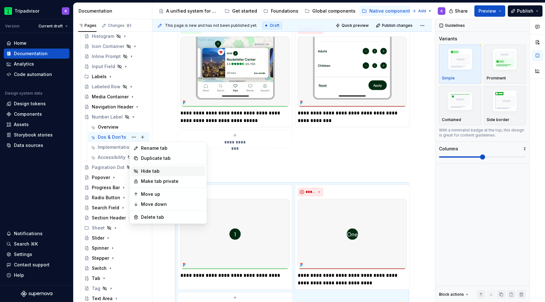
click at [146, 170] on div "Hide tab" at bounding box center [172, 171] width 62 height 6
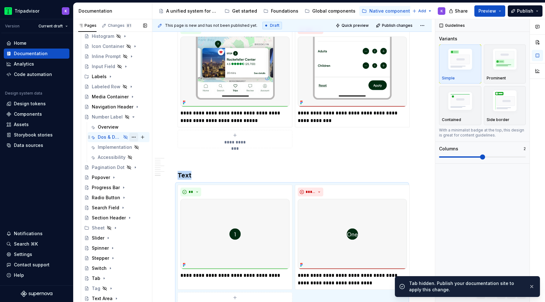
click at [137, 137] on button "Page tree" at bounding box center [133, 137] width 9 height 9
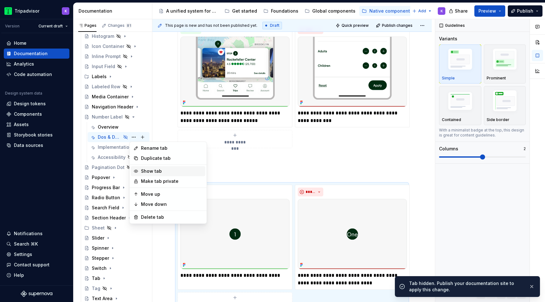
click at [151, 171] on div "Show tab" at bounding box center [172, 171] width 62 height 6
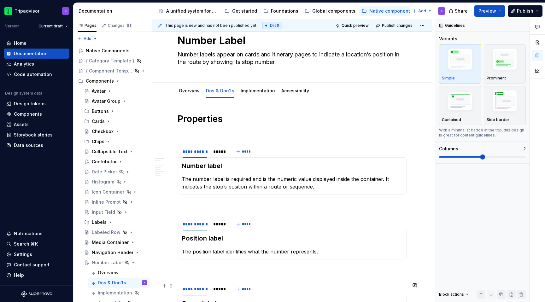
scroll to position [0, 0]
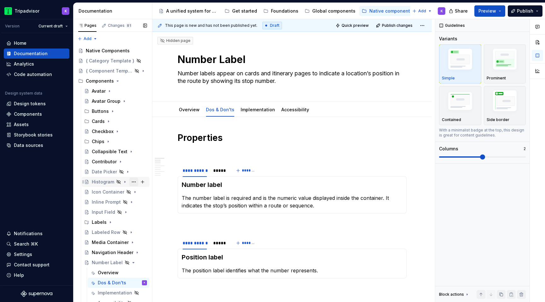
click at [133, 183] on button "Page tree" at bounding box center [133, 182] width 9 height 9
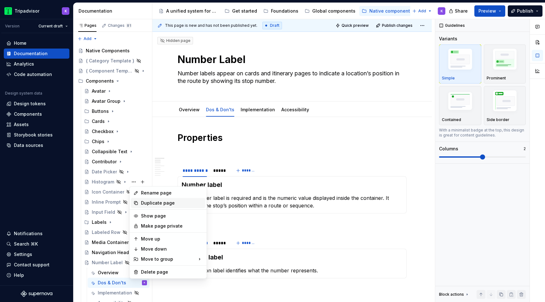
click at [156, 203] on div "Duplicate page" at bounding box center [172, 203] width 62 height 6
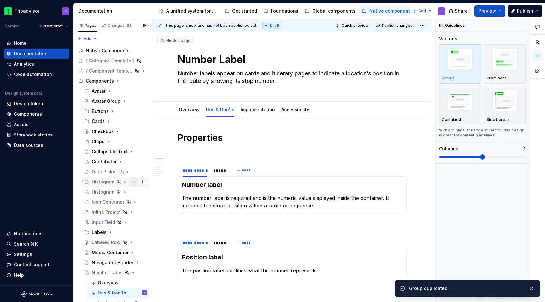
click at [136, 184] on button "Page tree" at bounding box center [133, 182] width 9 height 9
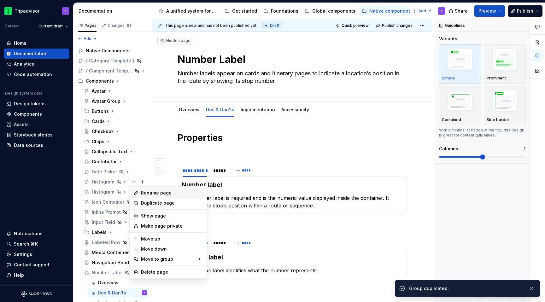
click at [150, 193] on div "Rename page" at bounding box center [172, 193] width 62 height 6
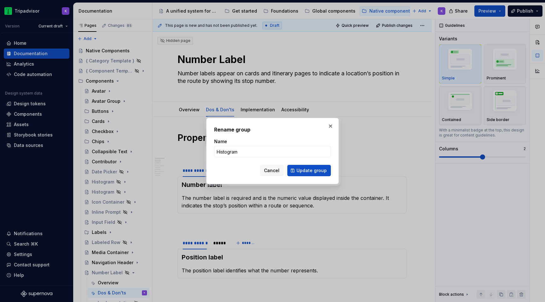
type textarea "*"
type input "Dropdown"
click at [304, 172] on span "Update group" at bounding box center [311, 170] width 30 height 6
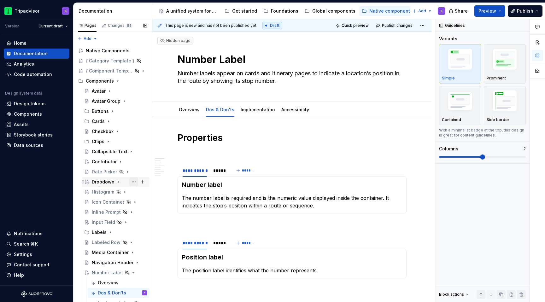
click at [134, 182] on button "Page tree" at bounding box center [133, 182] width 9 height 9
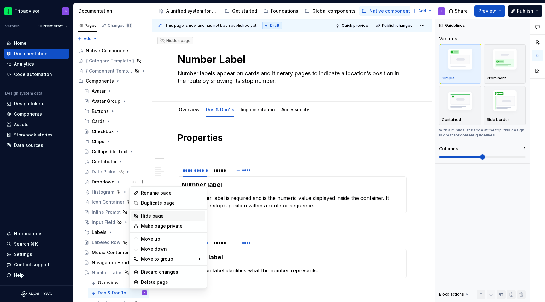
click at [157, 219] on div "Hide page" at bounding box center [172, 216] width 62 height 6
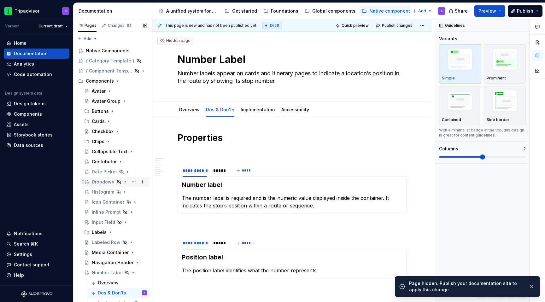
click at [127, 181] on div "Dropdown" at bounding box center [119, 182] width 55 height 9
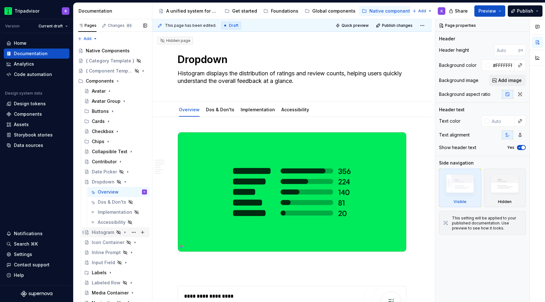
click at [126, 233] on icon "Page tree" at bounding box center [124, 232] width 5 height 5
click at [134, 253] on button "Page tree" at bounding box center [133, 252] width 9 height 9
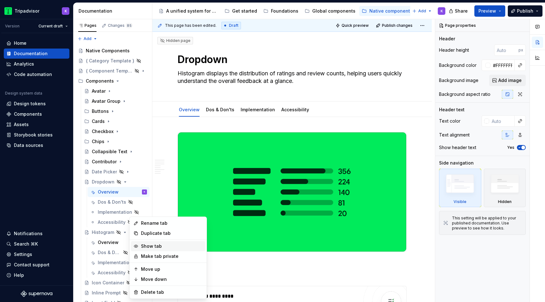
click at [156, 246] on div "Show tab" at bounding box center [172, 246] width 62 height 6
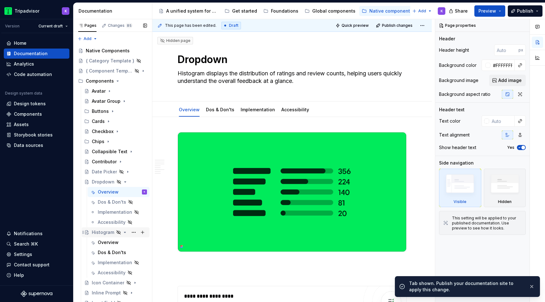
click at [124, 232] on icon "Page tree" at bounding box center [125, 232] width 2 height 1
click at [225, 184] on img at bounding box center [292, 191] width 228 height 119
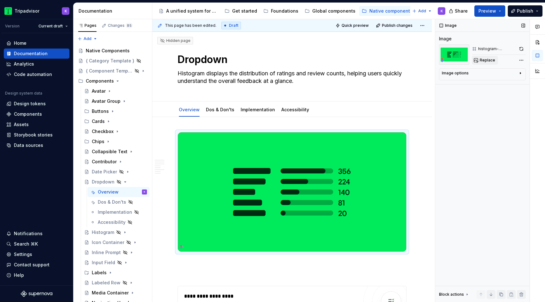
click at [486, 59] on span "Replace" at bounding box center [487, 60] width 15 height 5
type textarea "*"
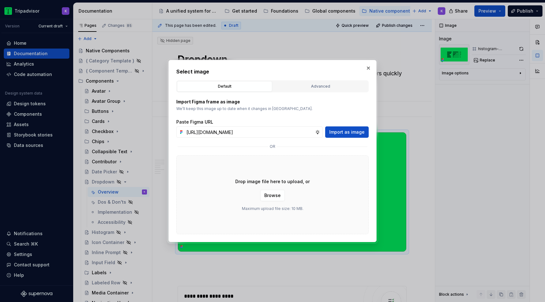
scroll to position [0, 165]
type input "[URL][DOMAIN_NAME]"
click at [342, 133] on span "Import as image" at bounding box center [346, 132] width 35 height 6
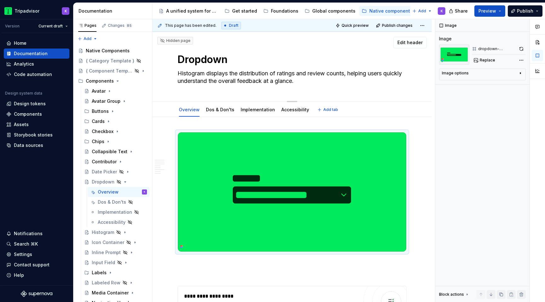
click at [248, 79] on textarea "Histogram displays the distribution of ratings and review counts, helping users…" at bounding box center [290, 77] width 229 height 18
type textarea "*"
type textarea "D"
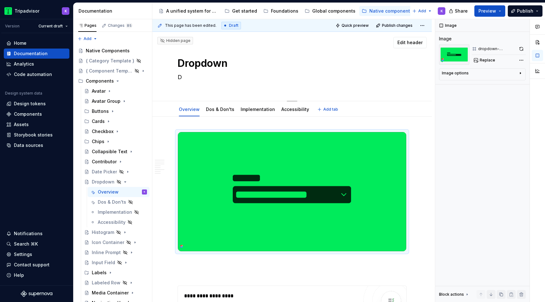
type textarea "*"
type textarea "Dr"
type textarea "*"
type textarea "Dro"
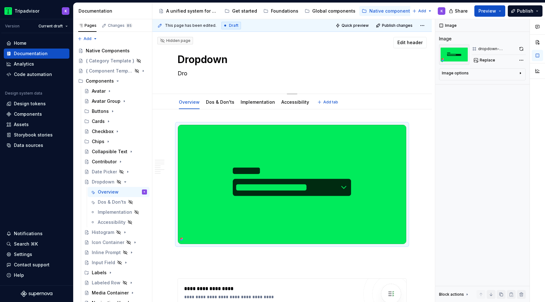
type textarea "*"
type textarea "Drop"
type textarea "*"
type textarea "Dropd"
type textarea "*"
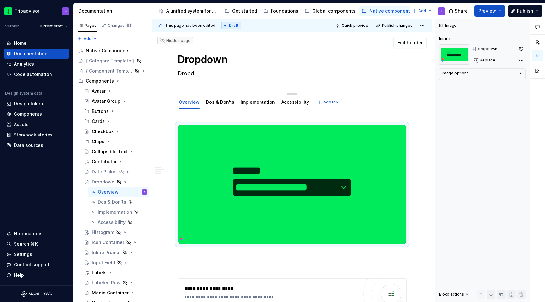
type textarea "Dropdo"
type textarea "*"
type textarea "Dropdow"
type textarea "*"
type textarea "Dropdown"
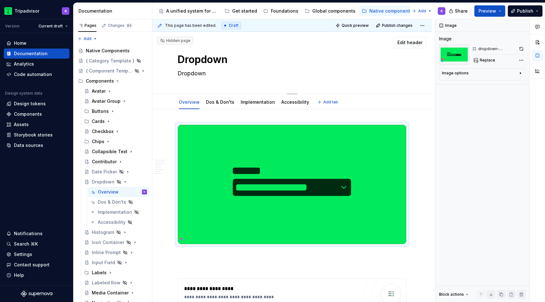
type textarea "*"
type textarea "Dropdown"
type textarea "*"
type textarea "Dropdown f"
type textarea "*"
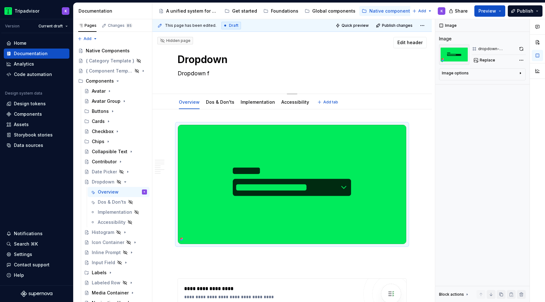
type textarea "Dropdown fi"
type textarea "*"
type textarea "Dropdown fie"
type textarea "*"
type textarea "Dropdown fiel"
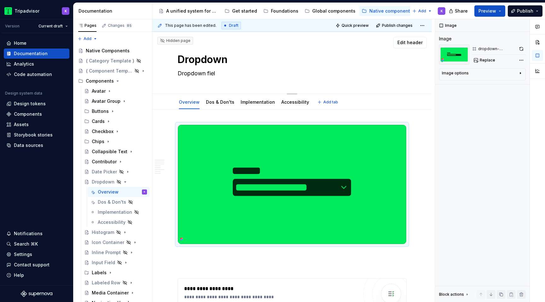
type textarea "*"
type textarea "Dropdown field"
type textarea "*"
type textarea "Dropdown fields"
type textarea "*"
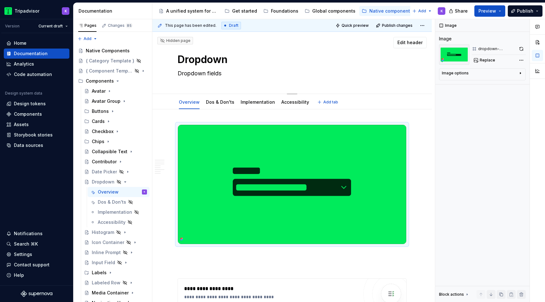
type textarea "Dropdown fields"
type textarea "*"
type textarea "Dropdown fields"
type textarea "*"
type textarea "a"
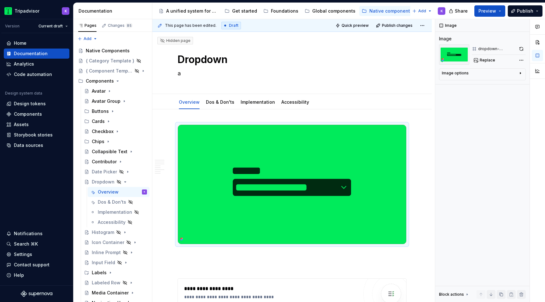
type textarea "*"
type textarea "Dropdown fields"
click at [272, 77] on textarea "Dropdown fields" at bounding box center [290, 73] width 229 height 10
type textarea "*"
type textarea "Dropdown fields a"
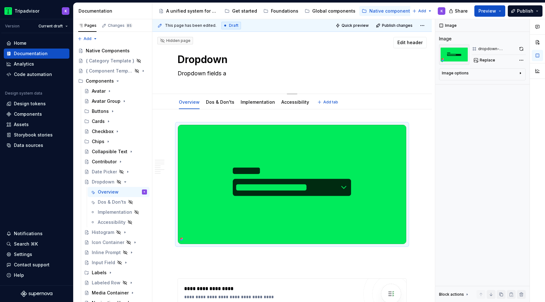
type textarea "*"
type textarea "Dropdown fields al"
type textarea "*"
type textarea "Dropdown fields all"
type textarea "*"
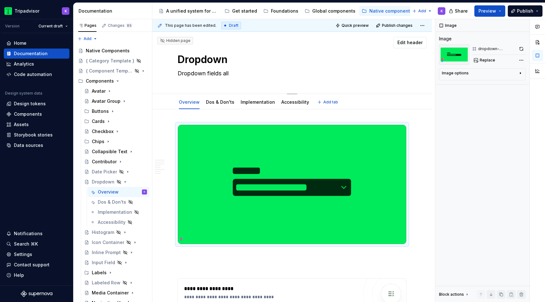
type textarea "Dropdown fields allo"
type textarea "*"
type textarea "Dropdown fields allow"
type textarea "*"
type textarea "Dropdown fields allow"
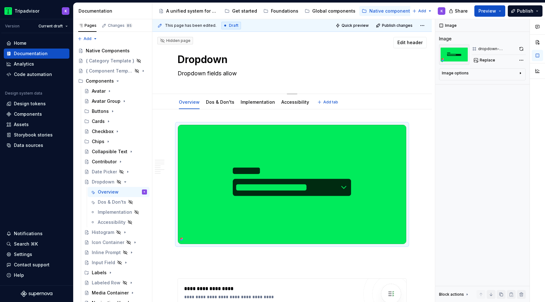
type textarea "*"
type textarea "Dropdown fields allow u"
type textarea "*"
type textarea "Dropdown fields allow us"
type textarea "*"
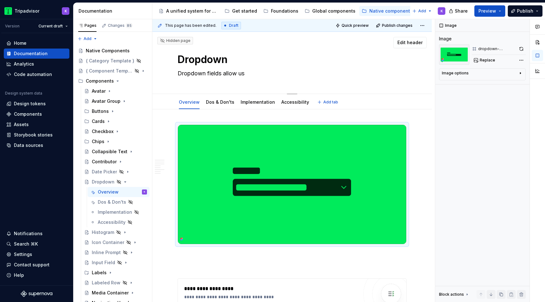
type textarea "Dropdown fields allow use"
type textarea "*"
type textarea "Dropdown fields allow user"
type textarea "*"
type textarea "Dropdown fields allow users"
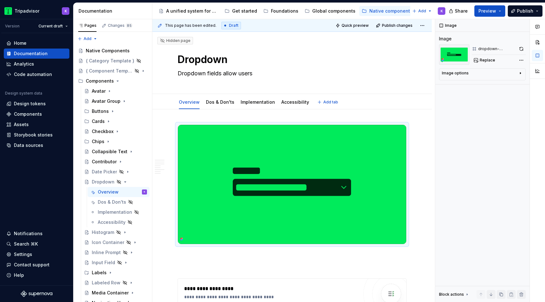
type textarea "*"
type textarea "Dropdown fields allow users"
type textarea "*"
type textarea "t"
type textarea "*"
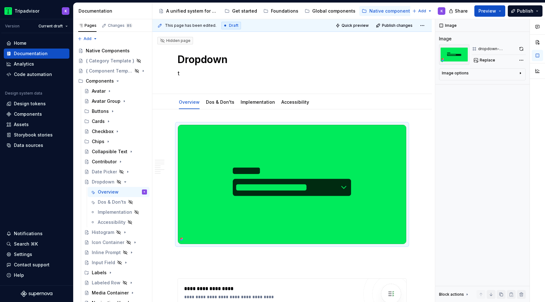
type textarea "to"
type textarea "*"
type textarea "to"
type textarea "*"
type textarea "to"
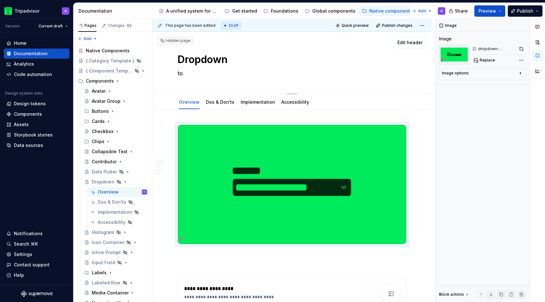
type textarea "*"
type textarea "t"
type textarea "*"
type textarea "Dropdown fields allow users"
click at [281, 75] on textarea "Dropdown fields allow users" at bounding box center [290, 73] width 229 height 10
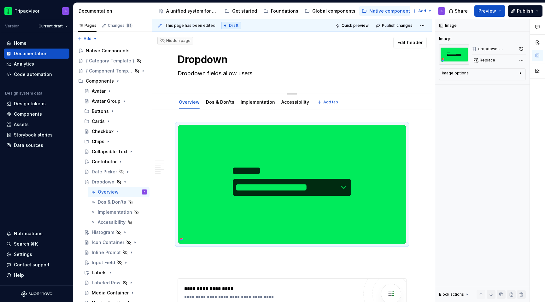
type textarea "*"
type textarea "Dropdown fields allow users"
type textarea "*"
type textarea "Dropdown fields allow users t"
type textarea "*"
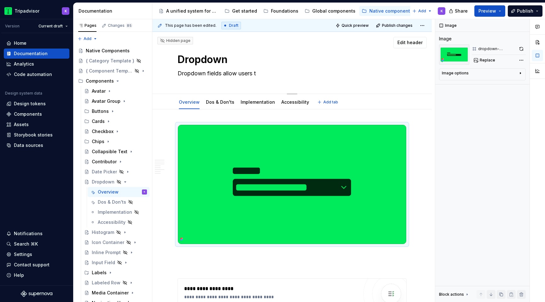
type textarea "Dropdown fields allow users to"
type textarea "*"
type textarea "Dropdown fields allow users to c"
type textarea "*"
type textarea "Dropdown fields allow users to ch"
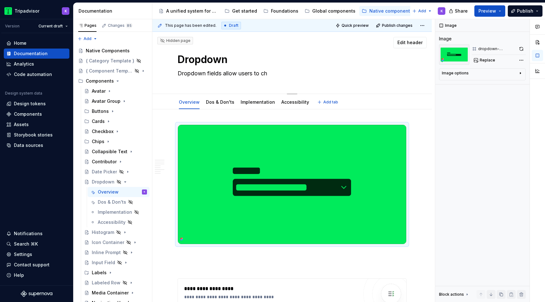
type textarea "*"
type textarea "Dropdown fields allow users to cho"
type textarea "*"
type textarea "Dropdown fields allow users to choo"
type textarea "*"
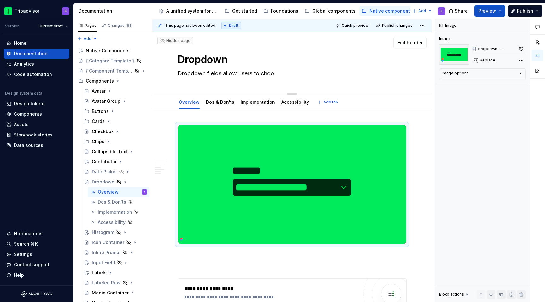
type textarea "Dropdown fields allow users to choos"
type textarea "*"
type textarea "Dropdown fields allow users to choose"
type textarea "*"
type textarea "Dropdown fields allow users to choose"
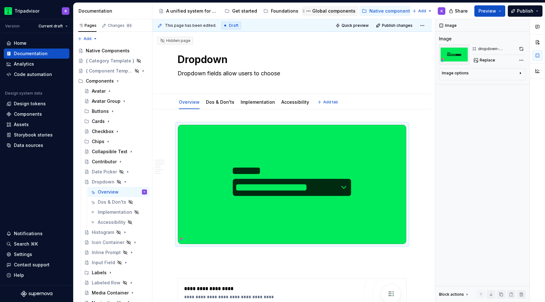
type textarea "*"
type textarea "Dropdown fields allow users to choose"
click at [303, 75] on textarea "Dropdown fields allow users to choose" at bounding box center [290, 73] width 229 height 10
type textarea "*"
type textarea "Dropdown fields allow users to choose a"
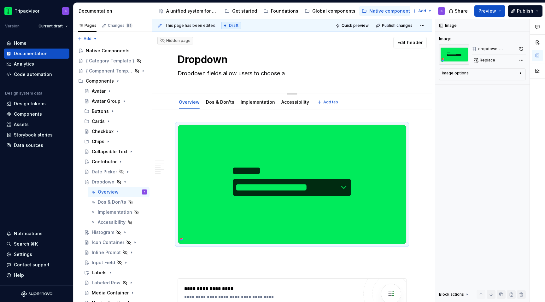
type textarea "*"
type textarea "Dropdown fields allow users to choose a"
type textarea "*"
type textarea "Dropdown fields allow users to choose a v"
type textarea "*"
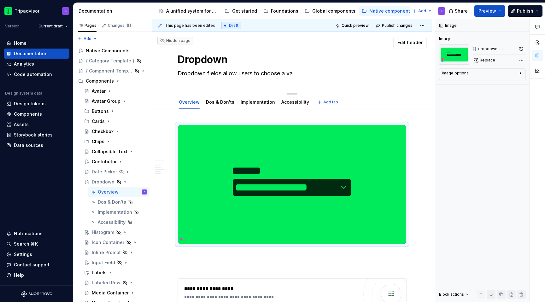
type textarea "Dropdown fields allow users to choose a val"
type textarea "*"
type textarea "Dropdown fields allow users to choose a valu"
type textarea "*"
type textarea "Dropdown fields allow users to choose a value"
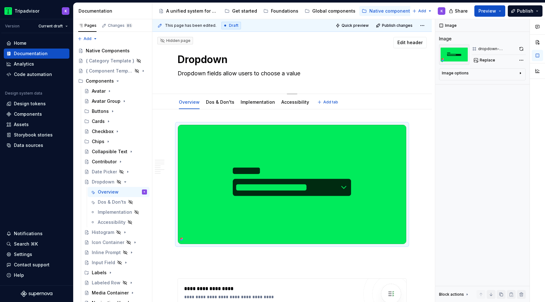
type textarea "*"
type textarea "Dropdown fields allow users to choose a value"
type textarea "*"
type textarea "Dropdown fields allow users to choose a value f"
type textarea "*"
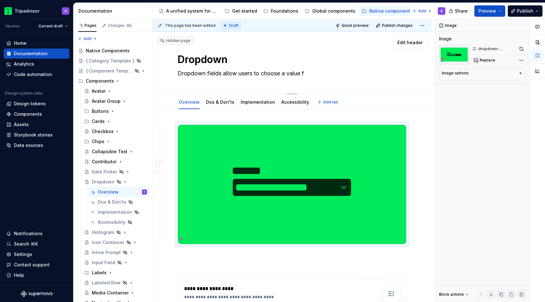
type textarea "Dropdown fields allow users to choose a value fr"
type textarea "*"
type textarea "Dropdown fields allow users to choose a value fro"
type textarea "*"
type textarea "Dropdown fields allow users to choose a value from"
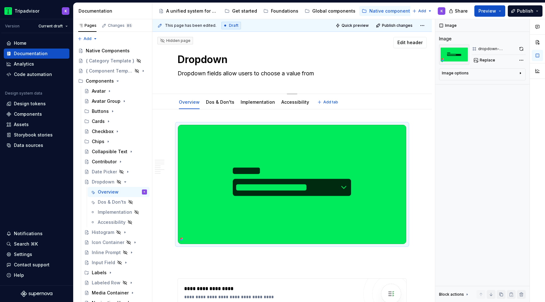
type textarea "*"
type textarea "Dropdown fields allow users to choose a value from"
type textarea "*"
type textarea "Dropdown fields allow users to choose a value from"
click at [336, 77] on textarea "Dropdown fields allow users to choose a value from" at bounding box center [290, 73] width 229 height 10
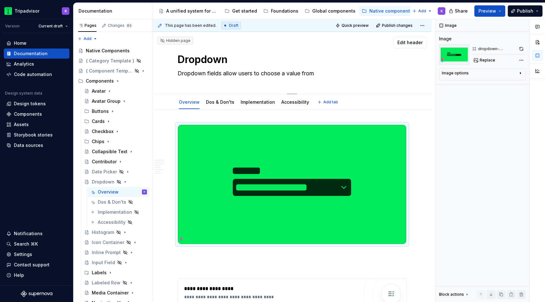
type textarea "*"
type textarea "Dropdown fields allow users to choose a value from a"
type textarea "*"
type textarea "Dropdown fields allow users to choose a value from a"
type textarea "*"
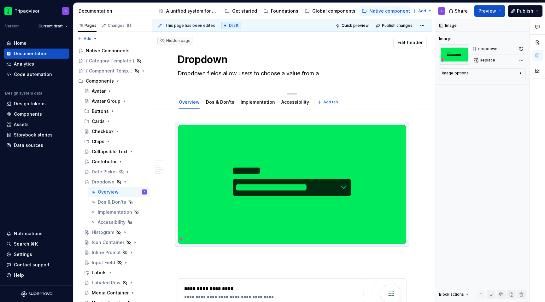
type textarea "Dropdown fields allow users to choose a value from a p"
type textarea "*"
type textarea "Dropdown fields allow users to choose a value from a pr"
type textarea "*"
type textarea "Dropdown fields allow users to choose a value from a pre"
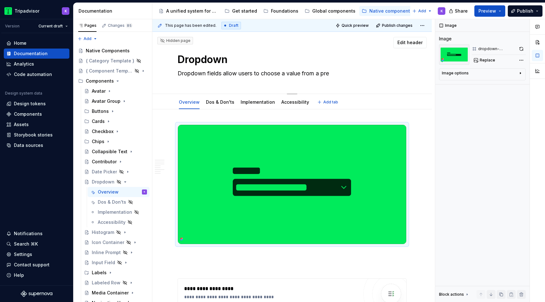
type textarea "*"
type textarea "Dropdown fields allow users to choose a value from a pred"
type textarea "*"
type textarea "Dropdown fields allow users to choose a value from a prede"
type textarea "*"
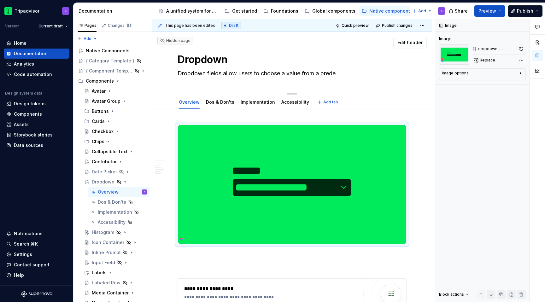
type textarea "Dropdown fields allow users to choose a value from a predef"
type textarea "*"
type textarea "Dropdown fields allow users to choose a value from a predefi"
type textarea "*"
type textarea "Dropdown fields allow users to choose a value from a predefin"
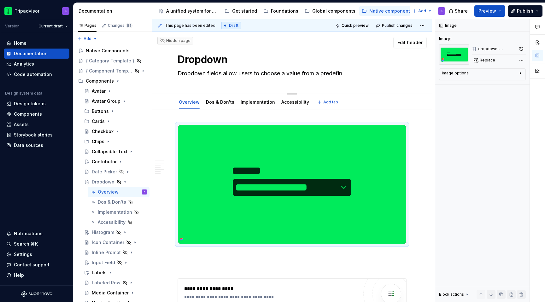
type textarea "*"
type textarea "Dropdown fields allow users to choose a value from a predefine"
type textarea "*"
type textarea "Dropdown fields allow users to choose a value from a predefined"
type textarea "*"
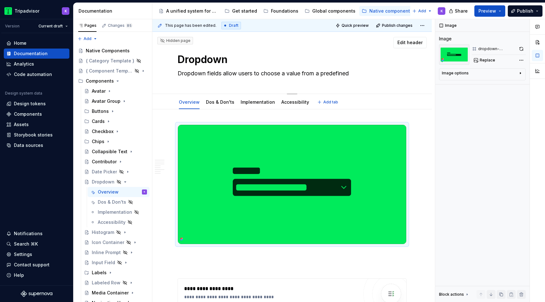
type textarea "Dropdown fields allow users to choose a value from a predefined"
type textarea "*"
type textarea "Dropdown fields allow users to choose a value from a predefined lis"
type textarea "*"
type textarea "Dropdown fields allow users to choose a value from a predefined list"
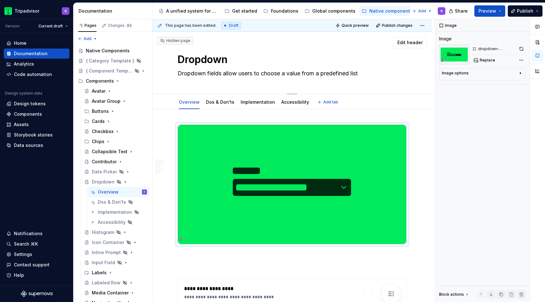
type textarea "*"
type textarea "Dropdown fields allow users to choose a value from a predefined list."
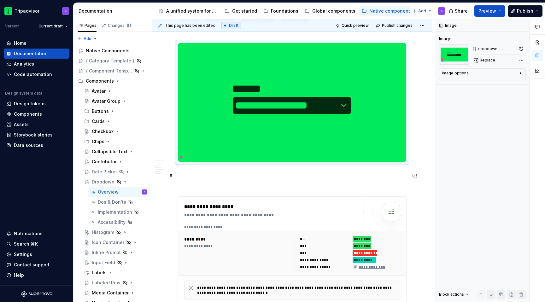
type textarea "*"
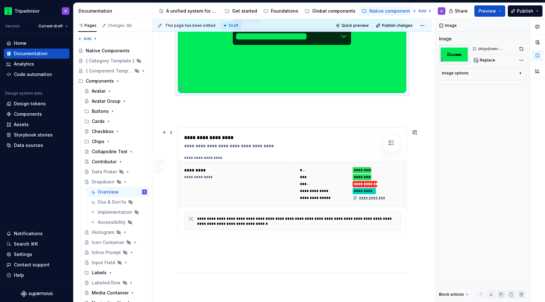
scroll to position [154, 0]
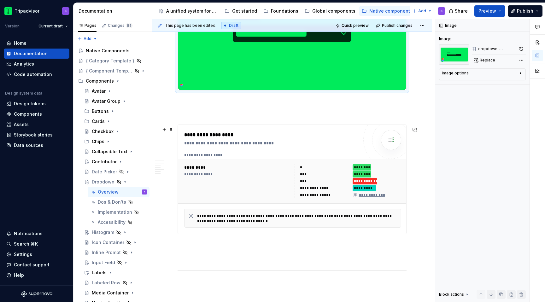
type textarea "Dropdown fields allow users to choose a value from a predefined list."
click at [206, 178] on div "**********" at bounding box center [237, 181] width 107 height 34
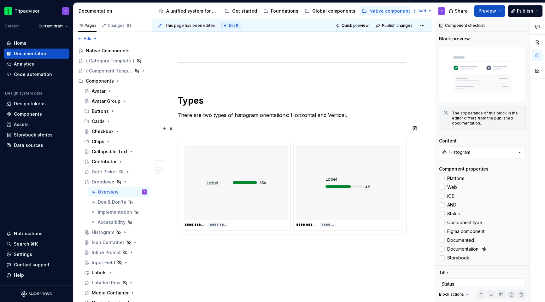
scroll to position [360, 0]
click at [275, 191] on div at bounding box center [235, 185] width 103 height 76
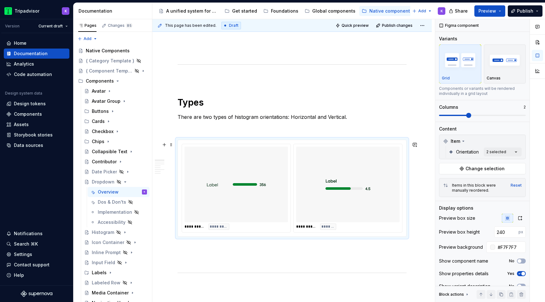
type textarea "*"
click at [233, 237] on div "**********" at bounding box center [292, 188] width 229 height 97
click at [219, 257] on p at bounding box center [292, 260] width 229 height 8
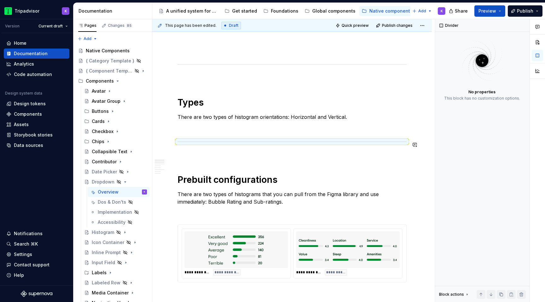
click at [197, 155] on p at bounding box center [292, 155] width 229 height 8
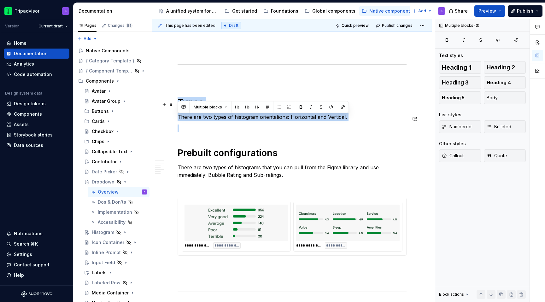
drag, startPoint x: 182, startPoint y: 125, endPoint x: 181, endPoint y: 92, distance: 33.1
click at [181, 92] on div "**********" at bounding box center [292, 284] width 229 height 1038
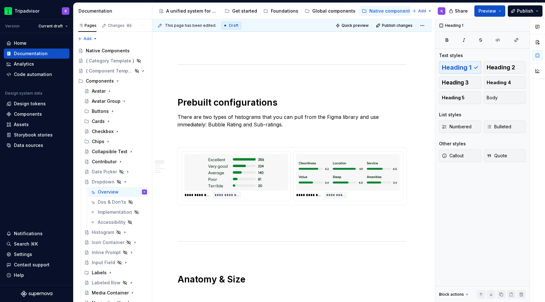
click at [179, 85] on div "**********" at bounding box center [292, 258] width 229 height 987
click at [185, 85] on div "**********" at bounding box center [292, 258] width 229 height 987
click at [195, 85] on div "**********" at bounding box center [292, 258] width 229 height 987
click at [193, 78] on p at bounding box center [292, 78] width 229 height 8
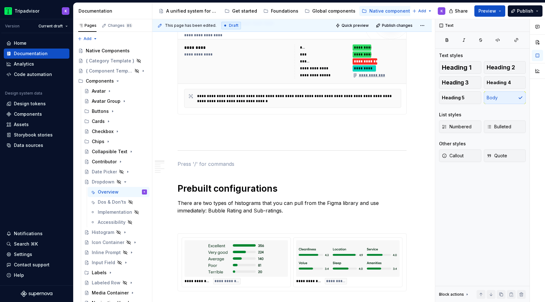
scroll to position [223, 0]
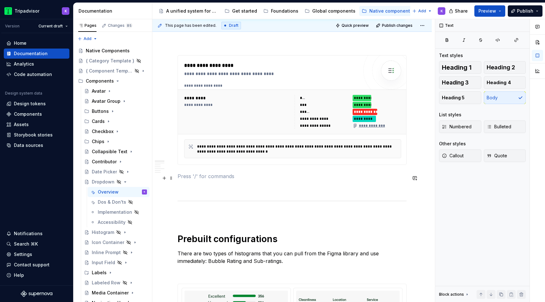
click at [201, 176] on p at bounding box center [292, 176] width 229 height 8
click at [200, 191] on p at bounding box center [292, 188] width 229 height 8
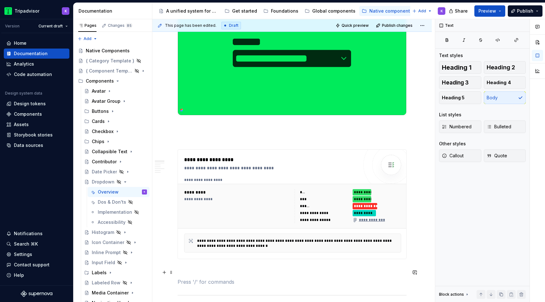
scroll to position [113, 0]
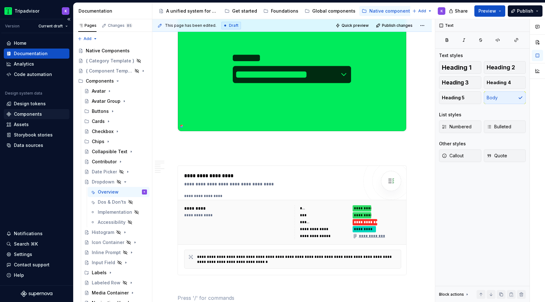
click at [33, 112] on div "Components" at bounding box center [28, 114] width 28 height 6
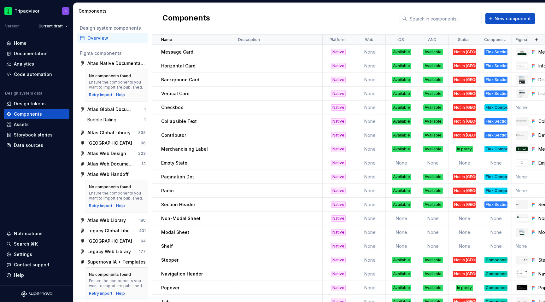
scroll to position [125, 0]
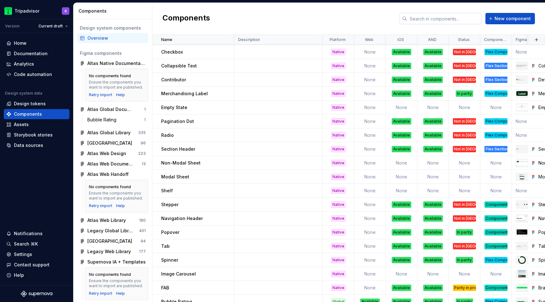
click at [456, 17] on input "text" at bounding box center [444, 18] width 74 height 11
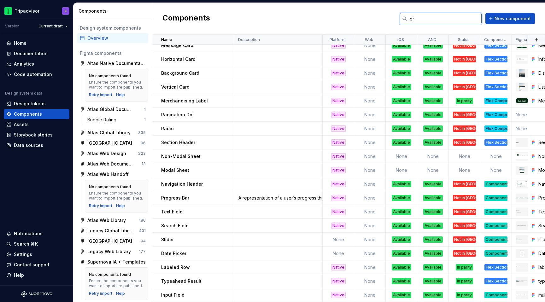
scroll to position [10, 0]
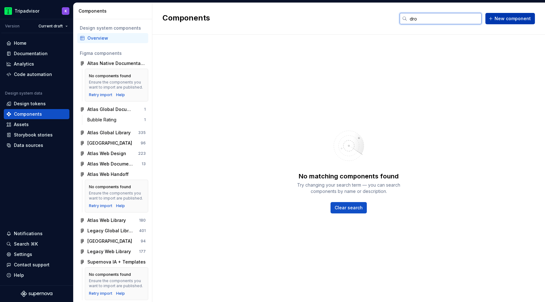
type input "dro"
click at [504, 22] on button "New component" at bounding box center [509, 18] width 49 height 11
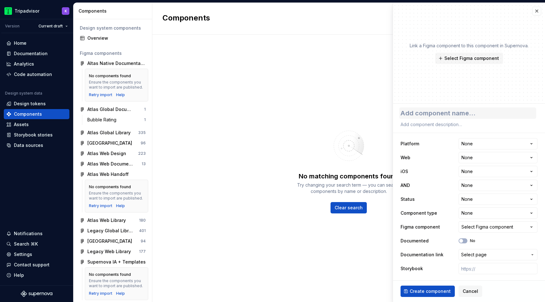
click at [427, 115] on textarea at bounding box center [467, 113] width 137 height 11
type textarea "*"
type textarea "D"
type textarea "*"
type textarea "Dr"
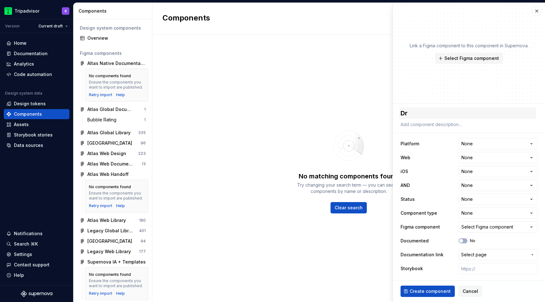
type textarea "*"
type textarea "Dro"
type textarea "*"
type textarea "Drop"
type textarea "*"
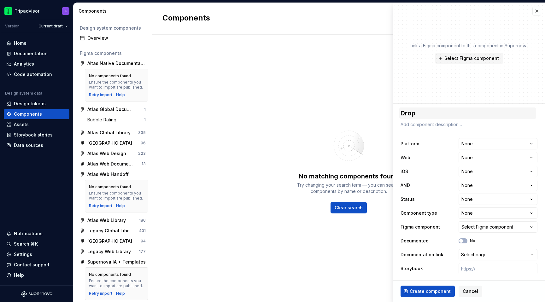
type textarea "Dropd"
type textarea "*"
type textarea "Dropdo"
type textarea "*"
type textarea "Dropdow"
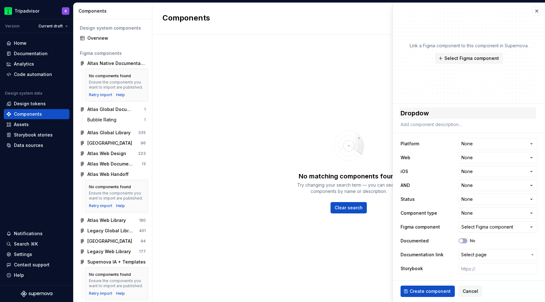
type textarea "*"
type textarea "Dropdown"
click at [463, 145] on html "Tripadvisor K Version Current draft Home Documentation Analytics Code automatio…" at bounding box center [272, 151] width 545 height 302
select select "**********"
click at [468, 173] on html "Tripadvisor K Version Current draft Home Documentation Analytics Code automatio…" at bounding box center [272, 151] width 545 height 302
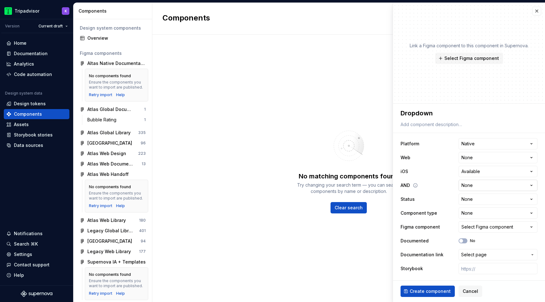
click at [474, 180] on html "Tripadvisor K Version Current draft Home Documentation Analytics Code automatio…" at bounding box center [272, 151] width 545 height 302
click at [475, 201] on html "Tripadvisor K Version Current draft Home Documentation Analytics Code automatio…" at bounding box center [272, 151] width 545 height 302
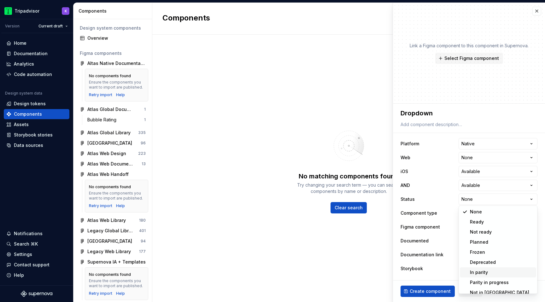
scroll to position [5, 0]
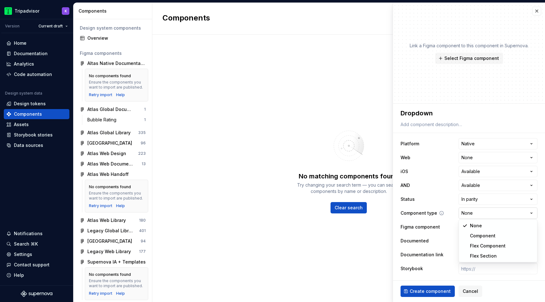
click at [475, 214] on html "Tripadvisor K Version Current draft Home Documentation Analytics Code automatio…" at bounding box center [272, 151] width 545 height 302
click at [472, 229] on div "Select Figma component" at bounding box center [487, 227] width 52 height 6
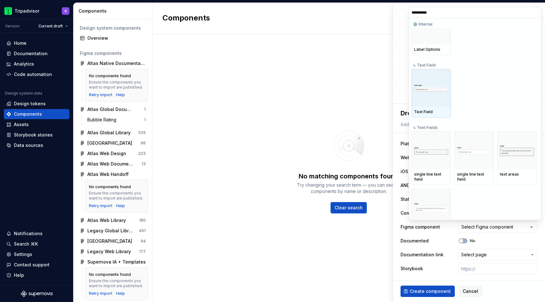
scroll to position [30, 0]
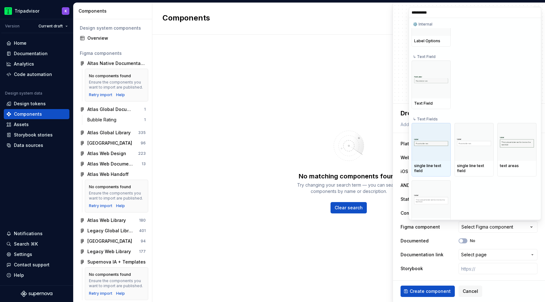
click at [429, 146] on div at bounding box center [430, 142] width 39 height 38
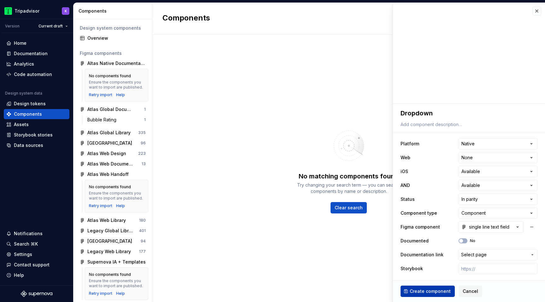
click at [430, 294] on span "Create component" at bounding box center [430, 291] width 41 height 6
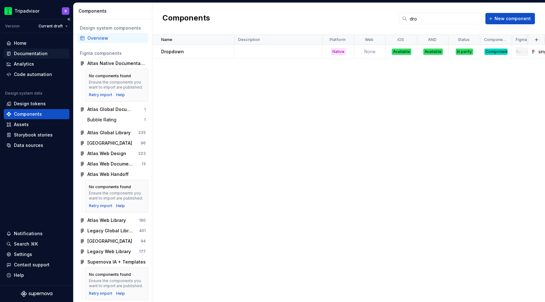
click at [33, 52] on div "Documentation" at bounding box center [31, 53] width 34 height 6
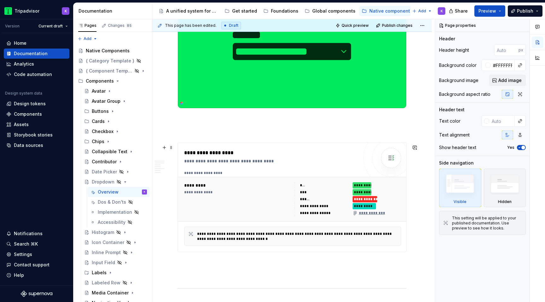
scroll to position [153, 0]
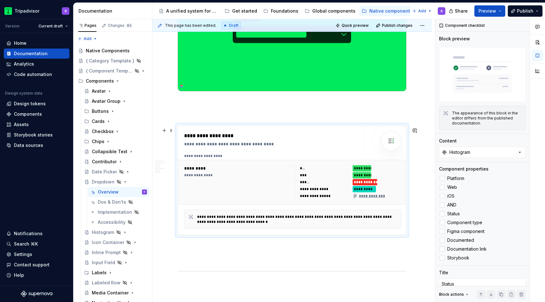
click at [231, 171] on div "*********" at bounding box center [238, 168] width 108 height 6
click at [451, 152] on div "Histogram" at bounding box center [459, 152] width 21 height 6
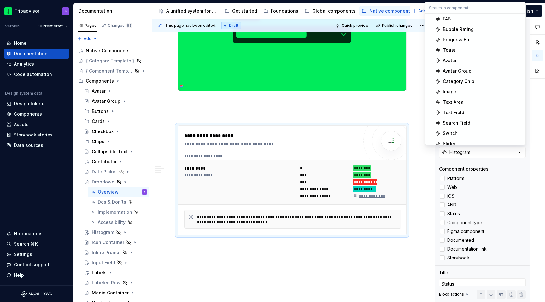
scroll to position [411, 0]
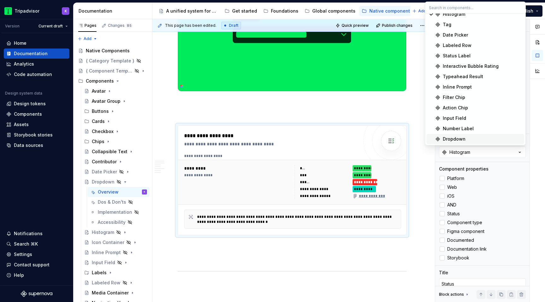
click at [454, 135] on span "Dropdown" at bounding box center [475, 139] width 98 height 10
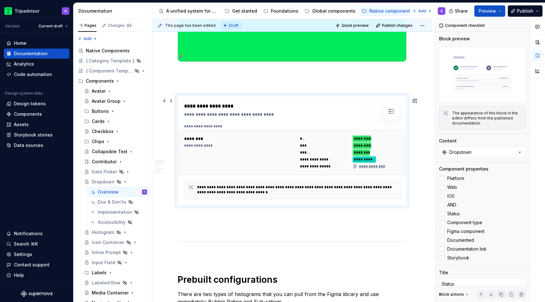
scroll to position [184, 0]
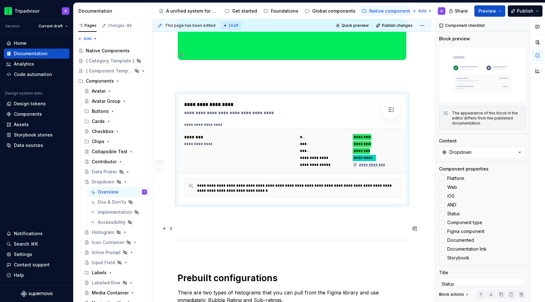
click at [272, 153] on div "**********" at bounding box center [237, 151] width 107 height 34
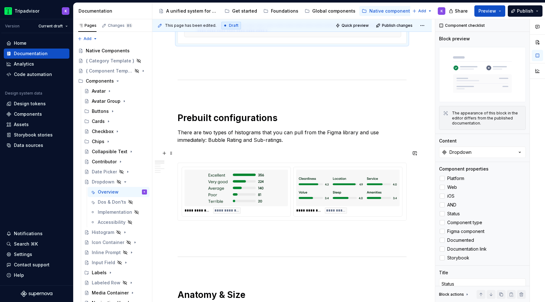
scroll to position [348, 0]
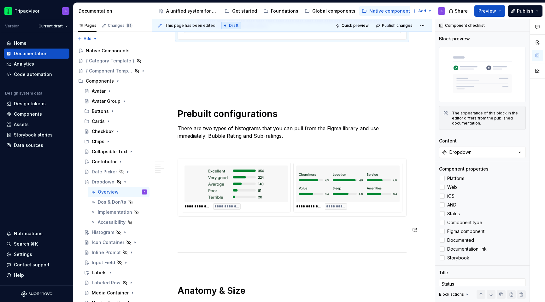
click at [197, 234] on div "**********" at bounding box center [292, 269] width 229 height 987
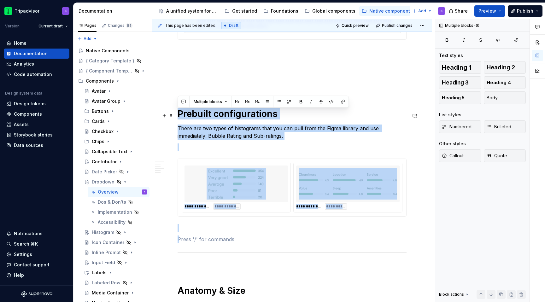
drag, startPoint x: 197, startPoint y: 206, endPoint x: 178, endPoint y: 110, distance: 97.9
click at [178, 110] on div "**********" at bounding box center [292, 269] width 229 height 987
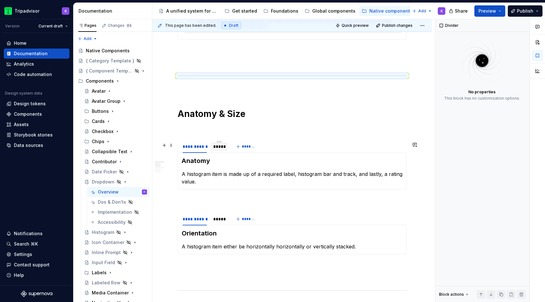
click at [217, 152] on div "*****" at bounding box center [219, 147] width 17 height 10
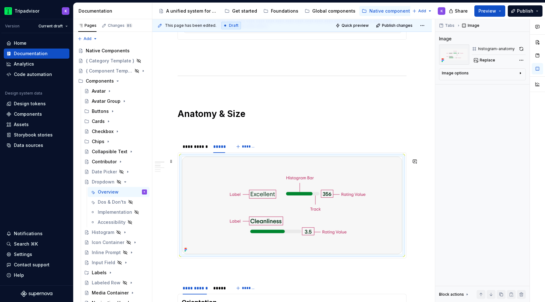
click at [252, 191] on img at bounding box center [292, 205] width 220 height 97
click at [482, 60] on span "Replace" at bounding box center [487, 60] width 15 height 5
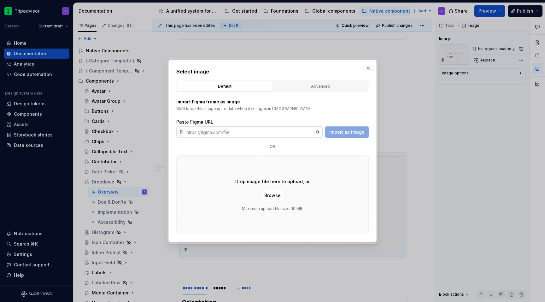
click at [276, 129] on input "text" at bounding box center [249, 131] width 131 height 11
paste input "[URL][DOMAIN_NAME]"
click at [345, 131] on span "Import as image" at bounding box center [346, 132] width 35 height 6
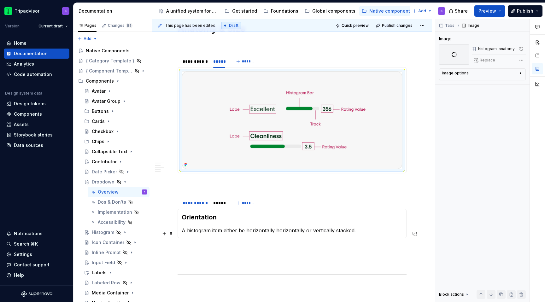
scroll to position [437, 0]
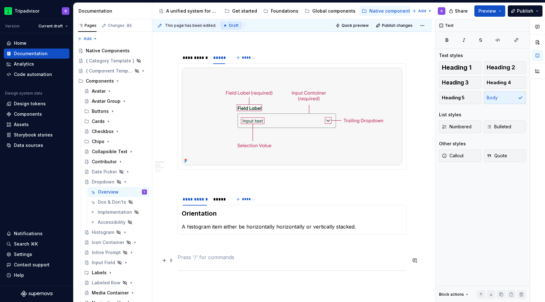
click at [206, 261] on p at bounding box center [292, 257] width 229 height 8
click at [193, 277] on div "**********" at bounding box center [292, 127] width 229 height 880
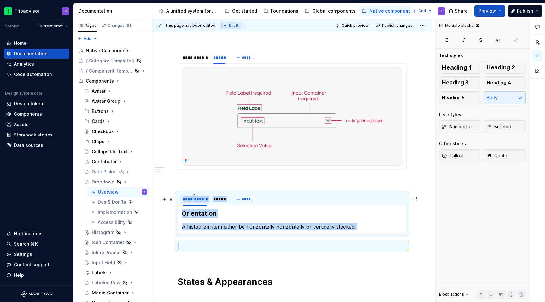
drag, startPoint x: 188, startPoint y: 250, endPoint x: 181, endPoint y: 198, distance: 52.4
click at [181, 198] on div "**********" at bounding box center [292, 113] width 229 height 853
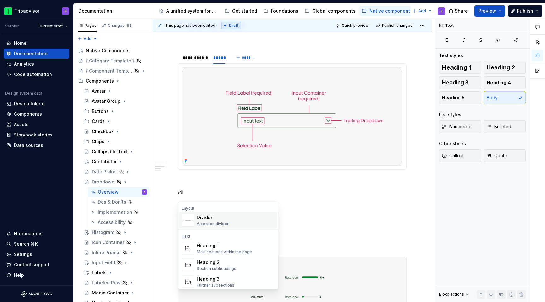
click at [211, 216] on div "Divider" at bounding box center [213, 217] width 32 height 6
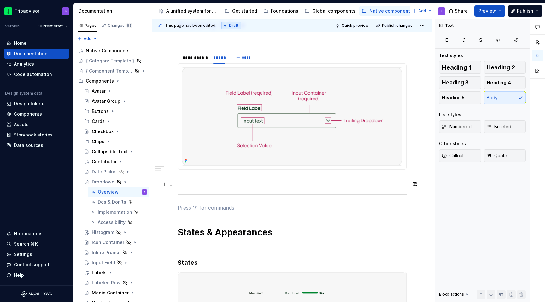
click at [202, 188] on div "**********" at bounding box center [292, 88] width 229 height 803
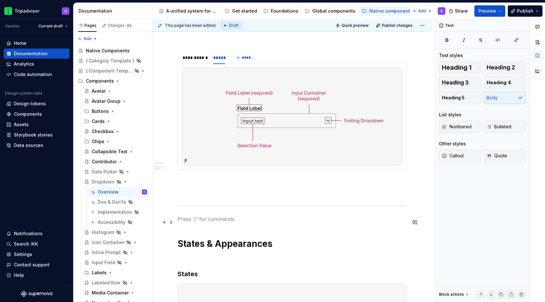
click at [186, 223] on p at bounding box center [292, 219] width 229 height 8
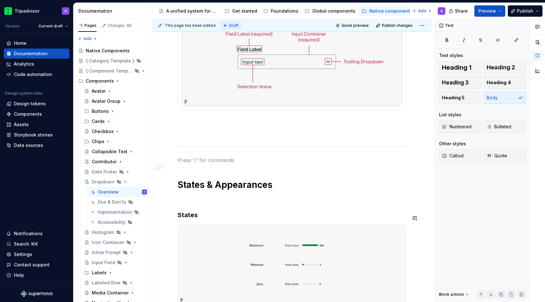
scroll to position [562, 0]
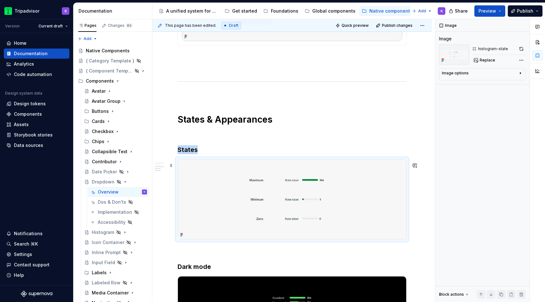
click at [269, 204] on img at bounding box center [292, 200] width 228 height 80
click at [492, 61] on span "Replace" at bounding box center [487, 60] width 15 height 5
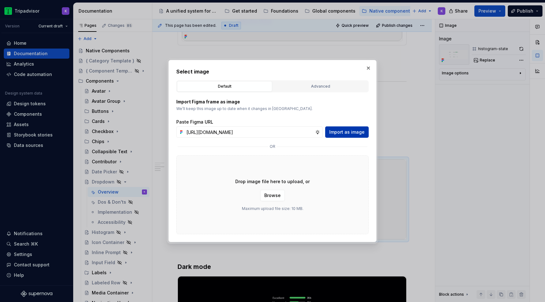
scroll to position [0, 0]
click at [343, 132] on span "Import as image" at bounding box center [346, 132] width 35 height 6
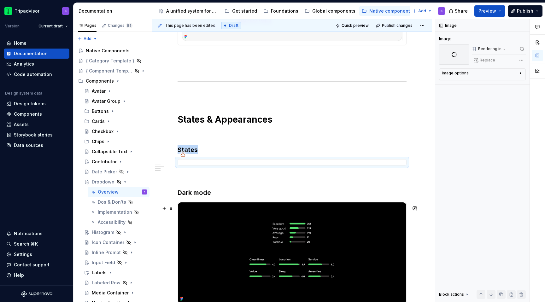
scroll to position [636, 0]
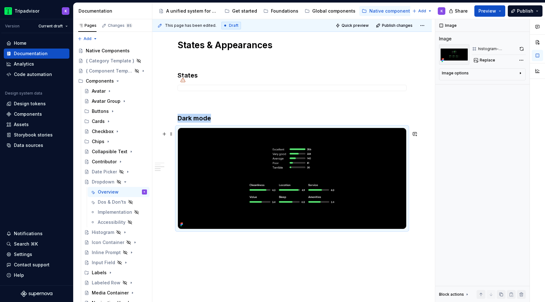
click at [284, 218] on img at bounding box center [292, 178] width 228 height 101
click at [486, 62] on span "Replace" at bounding box center [487, 60] width 15 height 5
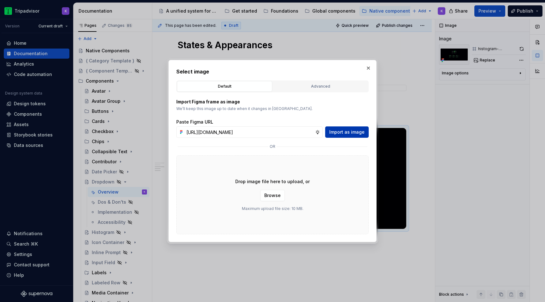
scroll to position [0, 0]
click at [349, 135] on span "Import as image" at bounding box center [346, 132] width 35 height 6
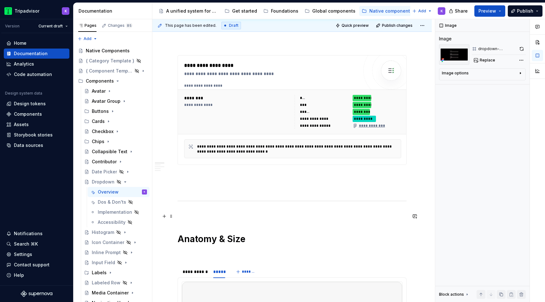
scroll to position [411, 0]
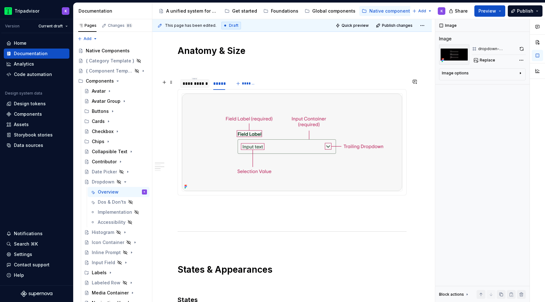
click at [202, 86] on div "**********" at bounding box center [195, 83] width 24 height 6
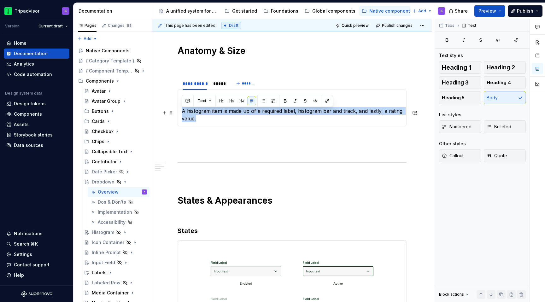
drag, startPoint x: 206, startPoint y: 118, endPoint x: 183, endPoint y: 112, distance: 24.2
click at [183, 112] on p "A histogram item is made up of a required label, histogram bar and track, and l…" at bounding box center [292, 114] width 221 height 15
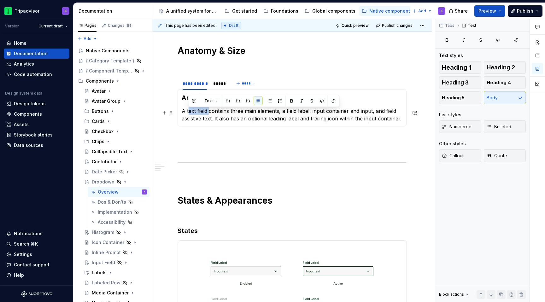
drag, startPoint x: 209, startPoint y: 113, endPoint x: 188, endPoint y: 110, distance: 21.3
click at [188, 110] on p "A text field contains three main elements, a field label, input container and i…" at bounding box center [292, 114] width 221 height 15
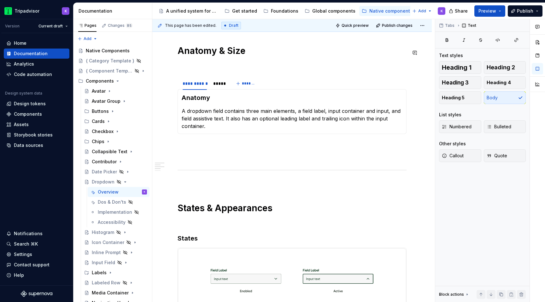
scroll to position [385, 0]
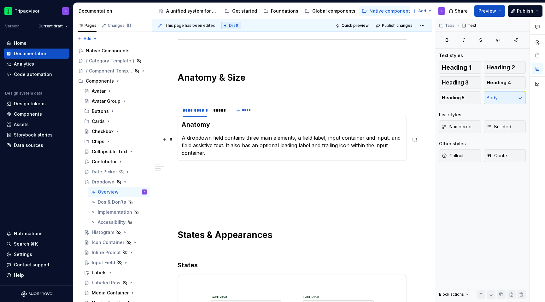
click at [340, 138] on p "A dropdown field contains three main elements, a field label, input container a…" at bounding box center [292, 145] width 221 height 23
drag, startPoint x: 386, startPoint y: 139, endPoint x: 374, endPoint y: 139, distance: 12.3
click at [374, 139] on p "A dropdown field contains three main elements, a field label, input container a…" at bounding box center [292, 145] width 221 height 23
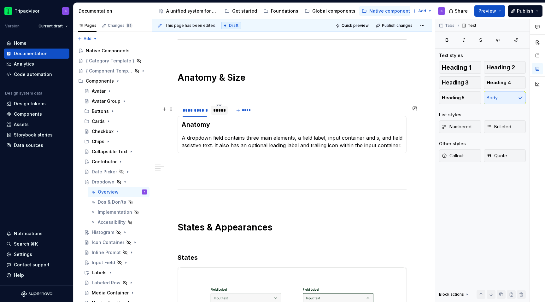
click at [219, 110] on div "*****" at bounding box center [219, 110] width 12 height 6
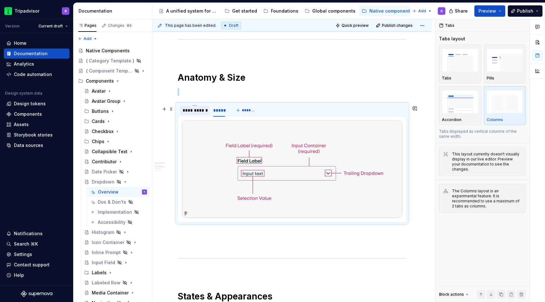
click at [196, 113] on div "**********" at bounding box center [195, 110] width 24 height 6
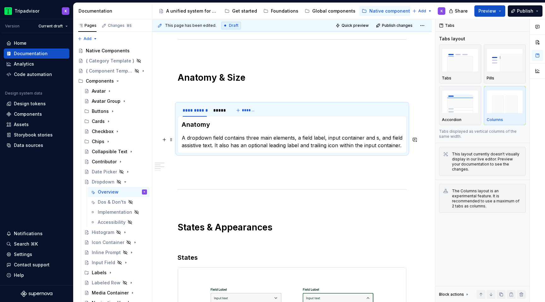
click at [361, 143] on p "A dropdown field contains three main elements, a field label, input container a…" at bounding box center [292, 141] width 221 height 15
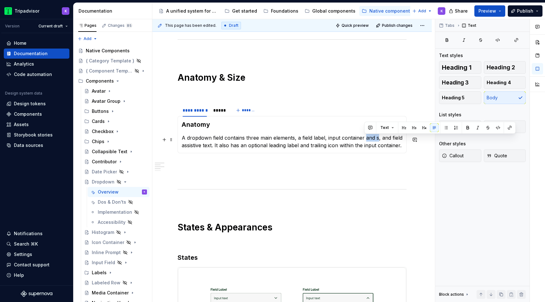
drag, startPoint x: 364, startPoint y: 138, endPoint x: 377, endPoint y: 139, distance: 12.3
click at [377, 139] on p "A dropdown field contains three main elements, a field label, input container a…" at bounding box center [292, 141] width 221 height 15
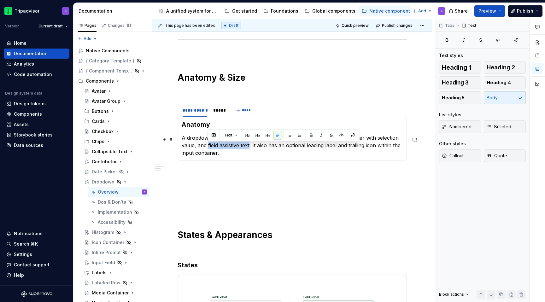
drag, startPoint x: 207, startPoint y: 147, endPoint x: 250, endPoint y: 147, distance: 42.2
click at [250, 147] on p "A dropdown field contains three main elements, a field label, input container w…" at bounding box center [292, 145] width 221 height 23
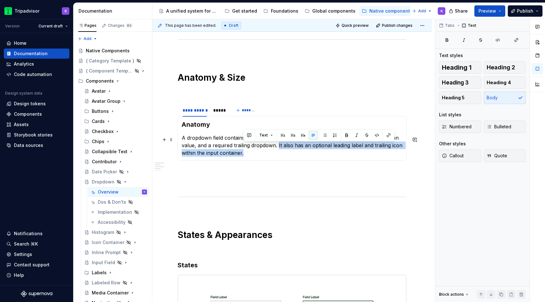
drag, startPoint x: 320, startPoint y: 156, endPoint x: 278, endPoint y: 148, distance: 42.7
click at [278, 148] on p "A dropdown field contains three main elements, a field label, input container w…" at bounding box center [292, 145] width 221 height 23
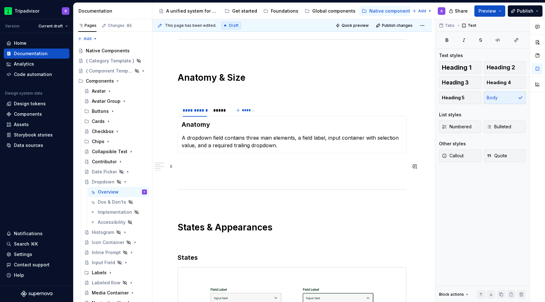
click at [251, 168] on p at bounding box center [292, 165] width 229 height 8
click at [248, 183] on div "**********" at bounding box center [292, 123] width 229 height 766
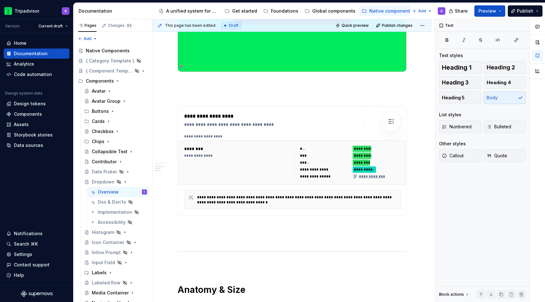
scroll to position [0, 0]
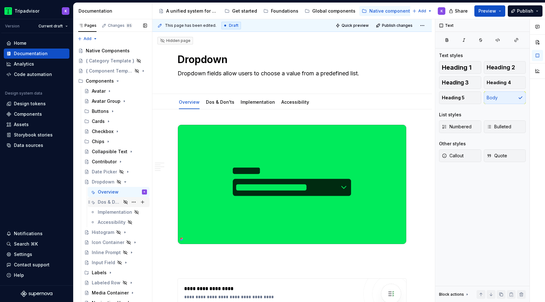
click at [99, 205] on div "Dos & Don'ts" at bounding box center [109, 202] width 23 height 6
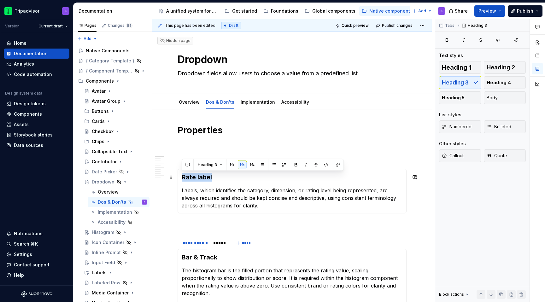
drag, startPoint x: 217, startPoint y: 178, endPoint x: 181, endPoint y: 178, distance: 36.3
click at [181, 178] on div "Rate label Labels, which identifies the category, dimension, or rating level be…" at bounding box center [292, 191] width 229 height 45
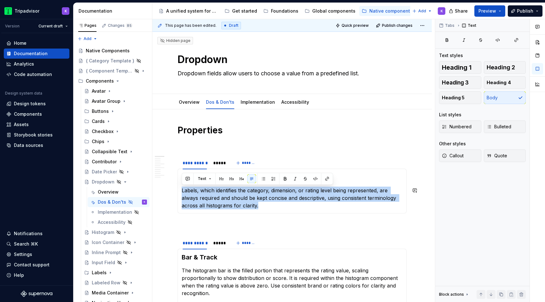
drag, startPoint x: 240, startPoint y: 206, endPoint x: 182, endPoint y: 191, distance: 60.0
click at [182, 191] on p "Labels, which identifies the category, dimension, or rating level being represe…" at bounding box center [292, 198] width 221 height 23
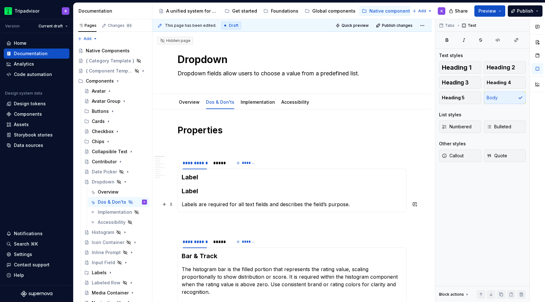
click at [198, 196] on section-item-column "Label Label Labels are required for all text fields and describes the field’s p…" at bounding box center [292, 190] width 221 height 35
click at [182, 202] on p "Labels are required for all text fields and describes the field’s purpose." at bounding box center [292, 205] width 221 height 8
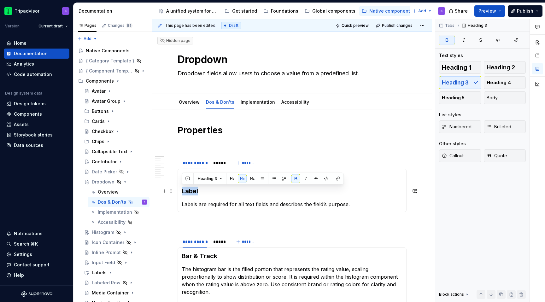
drag, startPoint x: 199, startPoint y: 190, endPoint x: 183, endPoint y: 190, distance: 16.1
click at [183, 190] on h3 "Label" at bounding box center [292, 191] width 221 height 9
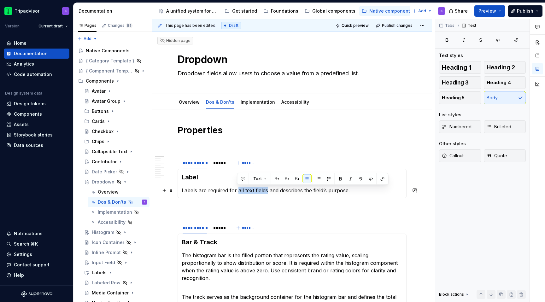
drag, startPoint x: 267, startPoint y: 190, endPoint x: 236, endPoint y: 189, distance: 30.9
click at [236, 189] on p "Labels are required for all text fields and describes the field’s purpose." at bounding box center [292, 191] width 221 height 8
click at [368, 194] on p "Labels are required for dropdowns and describes the field’s purpose." at bounding box center [292, 191] width 221 height 8
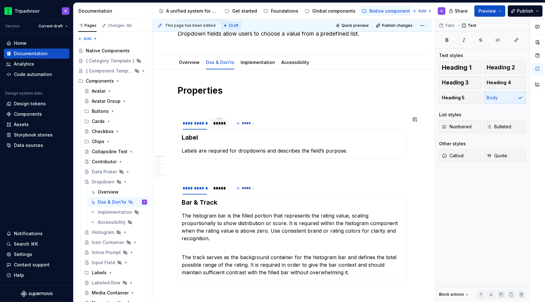
scroll to position [50, 0]
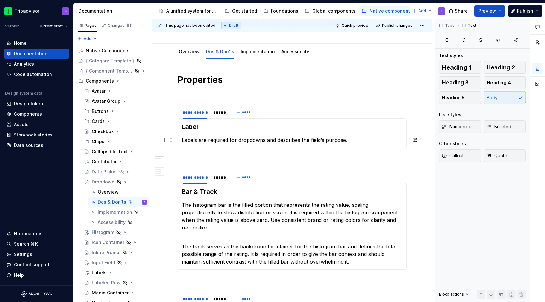
click at [247, 139] on p "Labels are required for dropdowns and describes the field’s purpose." at bounding box center [292, 140] width 221 height 8
click at [264, 140] on p "Labels are required for dropdowns and describes the field’s purpose." at bounding box center [292, 140] width 221 height 8
click at [369, 144] on div "Label Labels are required for dropdown fields and describes the field’s purpose." at bounding box center [292, 133] width 229 height 30
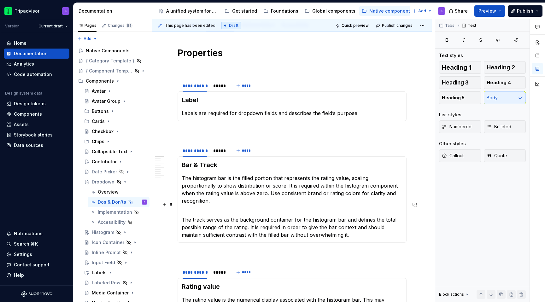
scroll to position [79, 0]
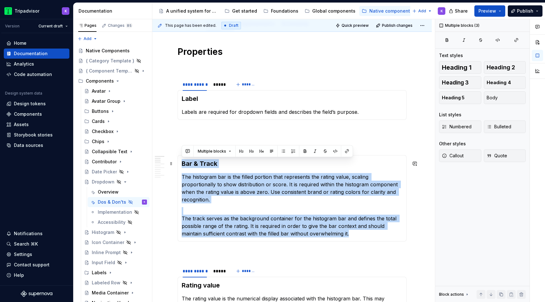
drag, startPoint x: 346, startPoint y: 226, endPoint x: 180, endPoint y: 161, distance: 178.3
click at [180, 161] on div "Bar & Track The histogram bar is the filled portion that represents the rating …" at bounding box center [292, 198] width 229 height 86
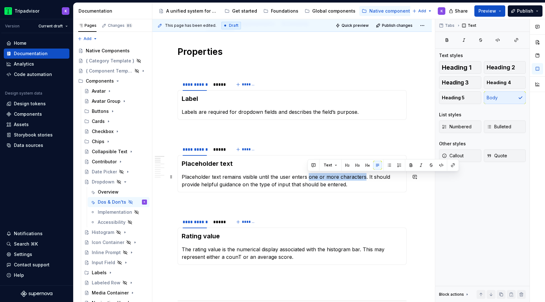
drag, startPoint x: 363, startPoint y: 177, endPoint x: 307, endPoint y: 175, distance: 55.5
click at [307, 175] on p "Placeholder text remains visible until the user enters one or more characters. …" at bounding box center [292, 180] width 221 height 15
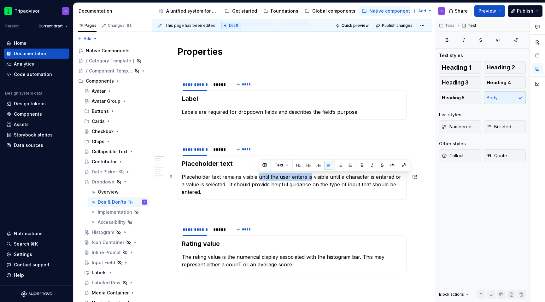
drag, startPoint x: 312, startPoint y: 175, endPoint x: 259, endPoint y: 174, distance: 53.3
click at [259, 174] on p "Placeholder text remains visible until the user enters is visible until a chara…" at bounding box center [292, 184] width 221 height 23
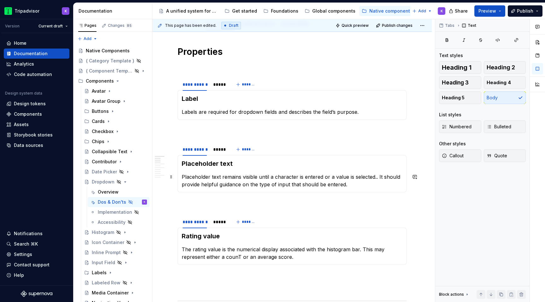
click at [366, 185] on p "Placeholder text remains visible until a character is entered or a value is sel…" at bounding box center [292, 180] width 221 height 15
click at [378, 176] on p "Placeholder text remains visible until a character is entered or a value is sel…" at bounding box center [292, 180] width 221 height 15
click at [355, 186] on p "Placeholder text remains visible until a character is entered or a value is sel…" at bounding box center [292, 180] width 221 height 15
click at [348, 184] on p "Placeholder text remains visible until a character is entered or a value is sel…" at bounding box center [292, 180] width 221 height 15
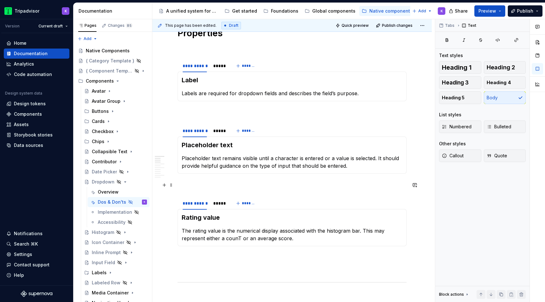
scroll to position [99, 0]
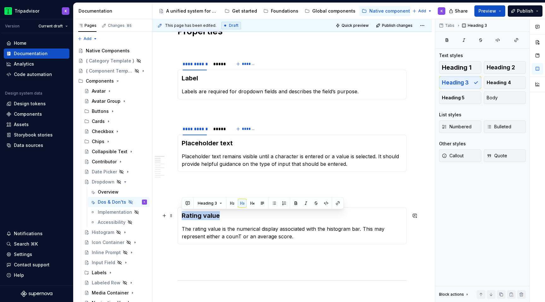
drag, startPoint x: 226, startPoint y: 216, endPoint x: 181, endPoint y: 216, distance: 45.4
click at [181, 216] on div "Rating value The rating value is the numerical display associated with the hist…" at bounding box center [292, 225] width 229 height 37
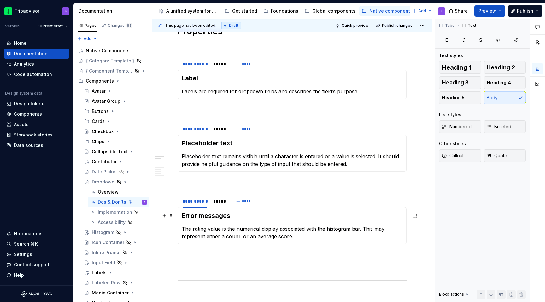
click at [230, 212] on h3 "Error messages" at bounding box center [292, 215] width 221 height 9
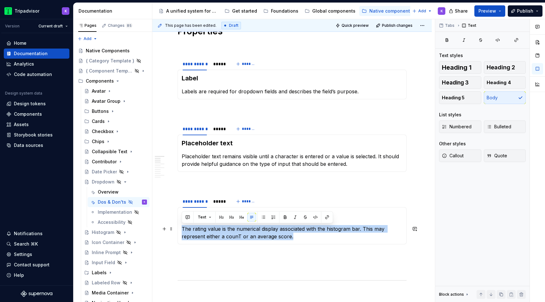
drag, startPoint x: 294, startPoint y: 237, endPoint x: 180, endPoint y: 230, distance: 114.1
click at [180, 230] on div "Error messages The rating value is the numerical display associated with the hi…" at bounding box center [292, 225] width 229 height 37
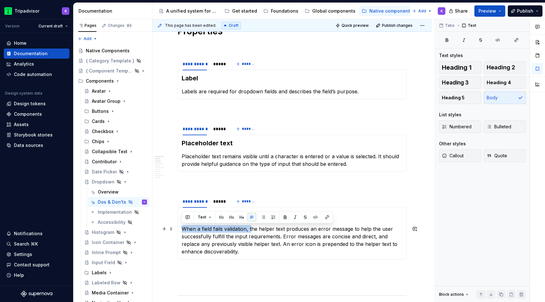
drag, startPoint x: 251, startPoint y: 228, endPoint x: 181, endPoint y: 228, distance: 69.7
click at [181, 228] on div "Error messages When a field fails validation, the helper text produces an error…" at bounding box center [292, 233] width 229 height 52
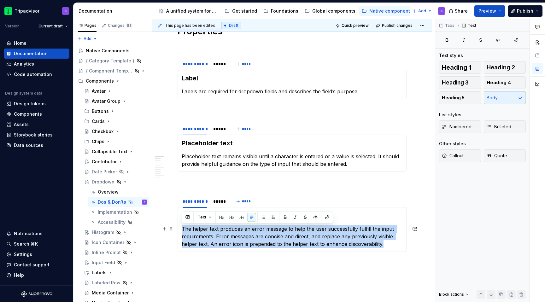
drag, startPoint x: 384, startPoint y: 245, endPoint x: 181, endPoint y: 230, distance: 203.9
click at [181, 230] on div "Error messages The helper text produces an error message to help the user succe…" at bounding box center [292, 229] width 229 height 45
copy p "The helper text produces an error message to help the user successfully fulfill…"
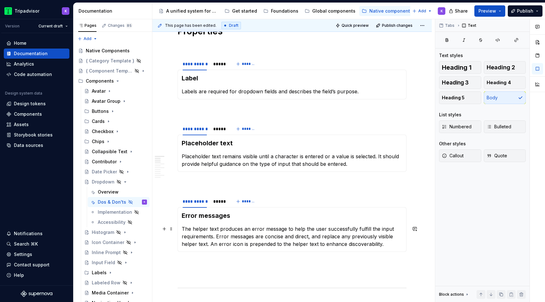
click at [207, 244] on p "The helper text produces an error message to help the user successfully fulfill…" at bounding box center [292, 236] width 221 height 23
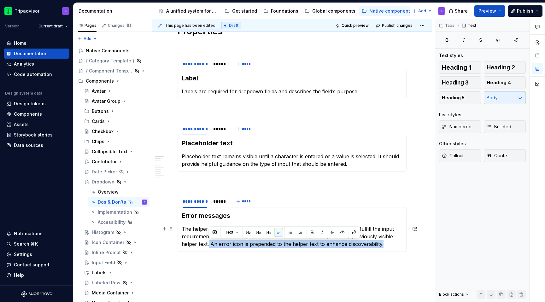
drag, startPoint x: 208, startPoint y: 243, endPoint x: 382, endPoint y: 248, distance: 173.5
click at [382, 248] on div "Error messages The helper text produces an error message to help the user succe…" at bounding box center [292, 229] width 229 height 45
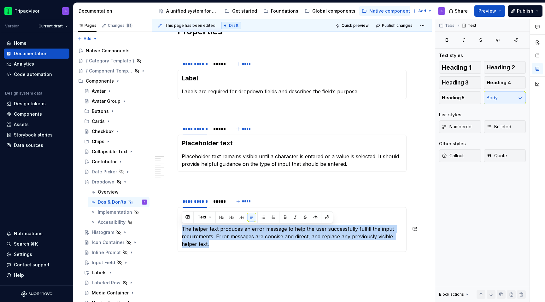
copy p "The helper text produces an error message to help the user successfully fulfill…"
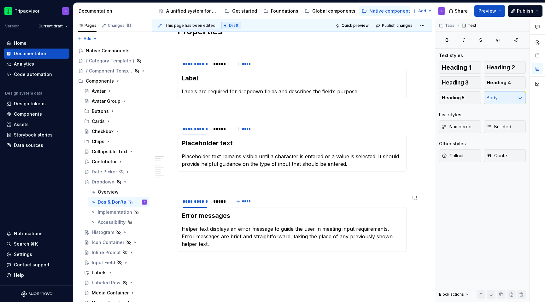
scroll to position [112, 0]
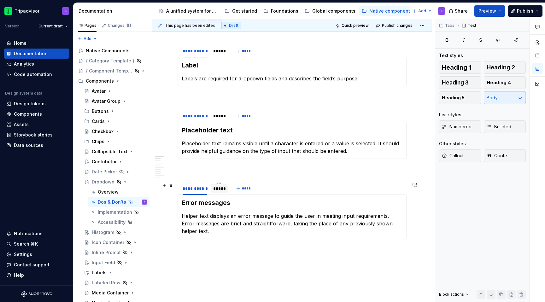
click at [217, 191] on div "*****" at bounding box center [219, 188] width 12 height 6
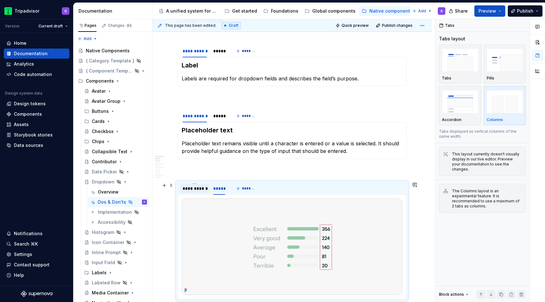
click at [195, 191] on div "**********" at bounding box center [195, 188] width 24 height 6
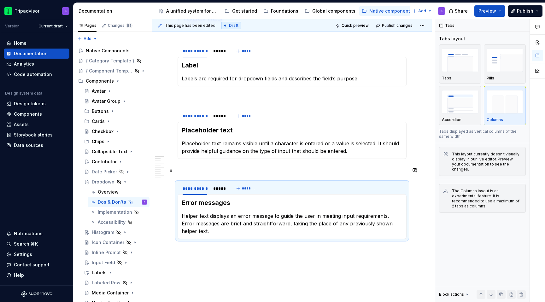
click at [218, 167] on p at bounding box center [292, 170] width 229 height 8
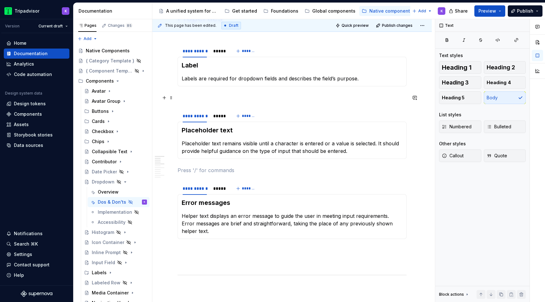
click at [217, 96] on p at bounding box center [292, 98] width 229 height 8
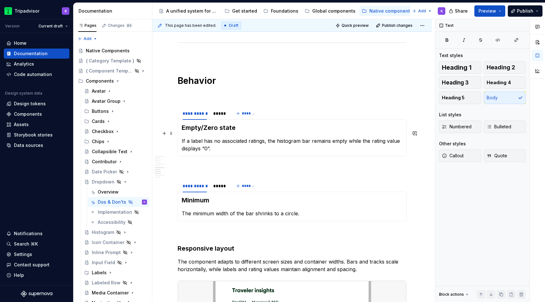
scroll to position [537, 0]
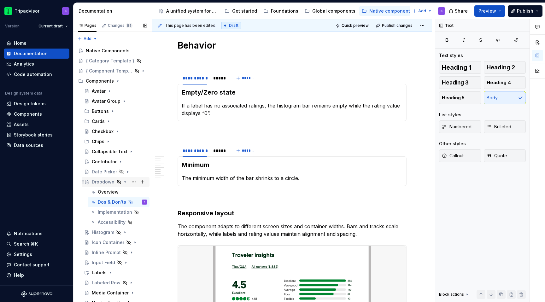
click at [125, 183] on icon "Page tree" at bounding box center [125, 181] width 5 height 5
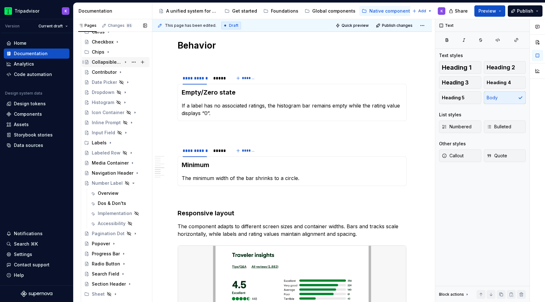
scroll to position [100, 0]
